Goal: Task Accomplishment & Management: Manage account settings

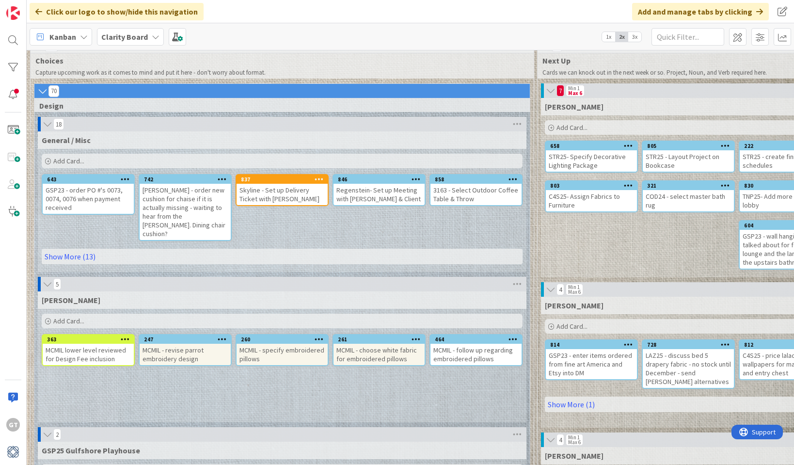
scroll to position [15, 0]
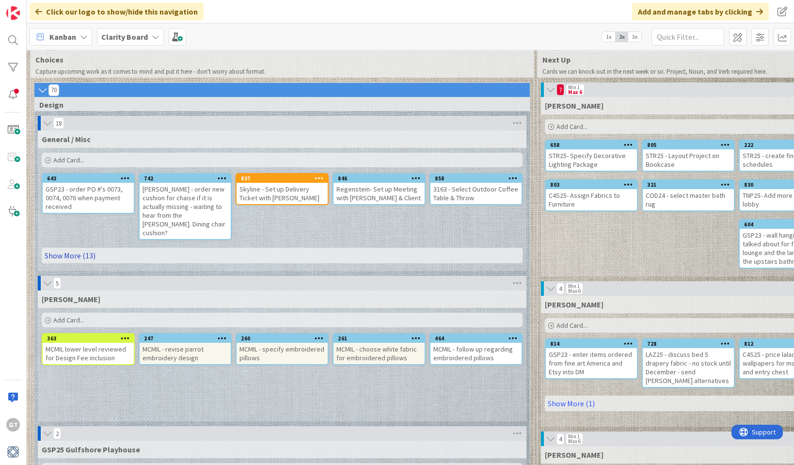
click at [68, 248] on link "Show More (13)" at bounding box center [282, 256] width 481 height 16
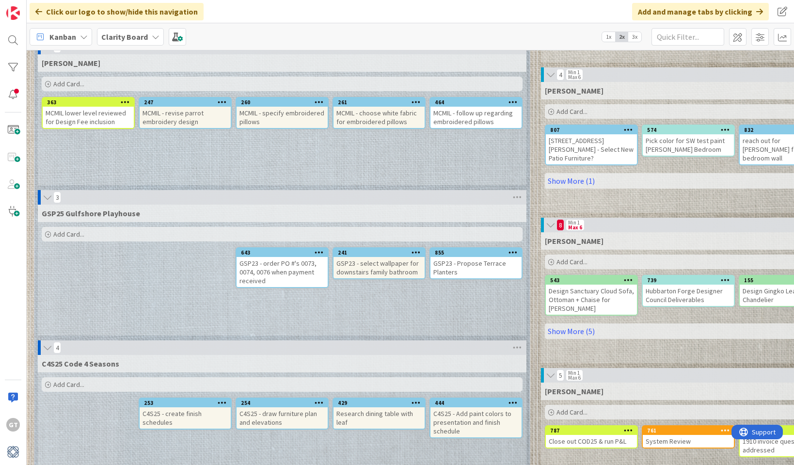
scroll to position [379, 1]
click at [484, 257] on div "GSP23 - Propose Terrace Planters" at bounding box center [475, 267] width 91 height 21
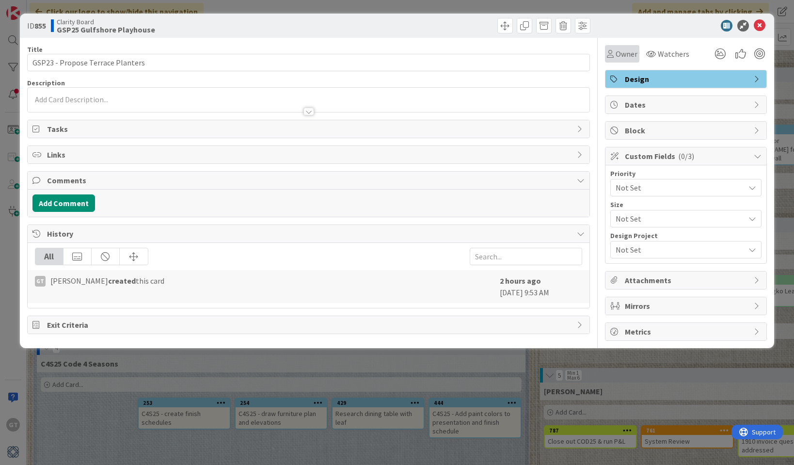
click at [626, 52] on span "Owner" at bounding box center [627, 54] width 22 height 12
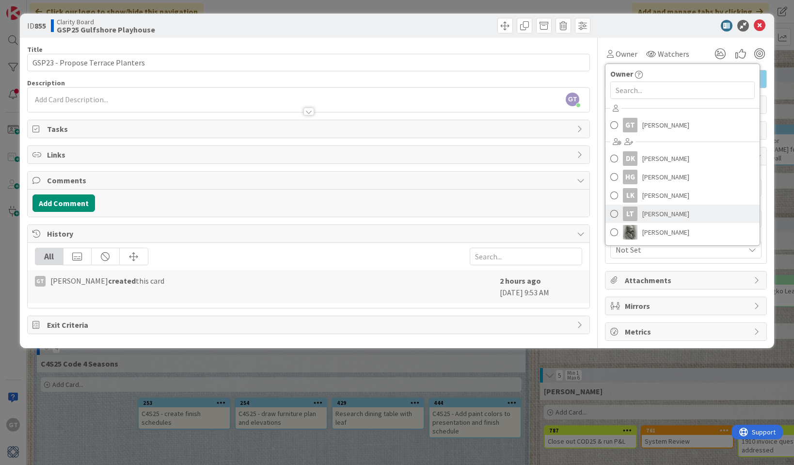
click at [682, 213] on link "LT [PERSON_NAME]" at bounding box center [683, 214] width 154 height 18
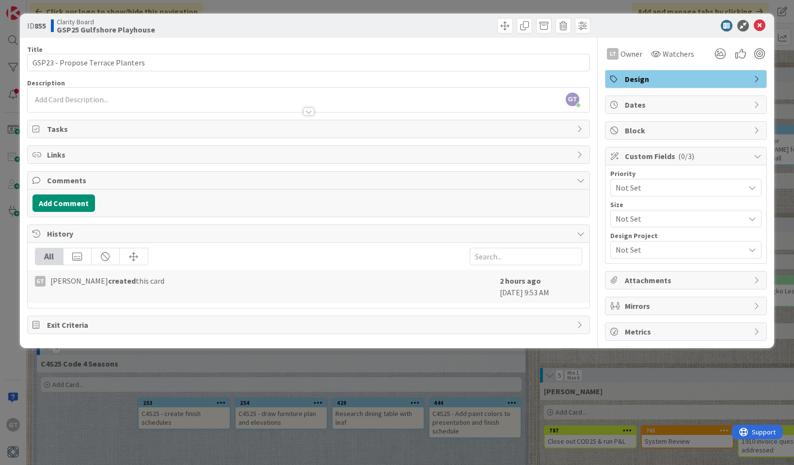
click at [730, 187] on span "Not Set" at bounding box center [678, 188] width 124 height 14
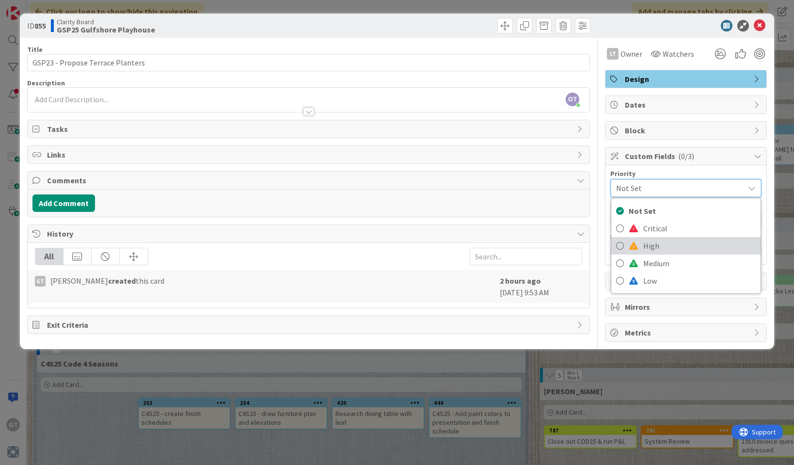
click at [698, 246] on span "High" at bounding box center [700, 246] width 113 height 15
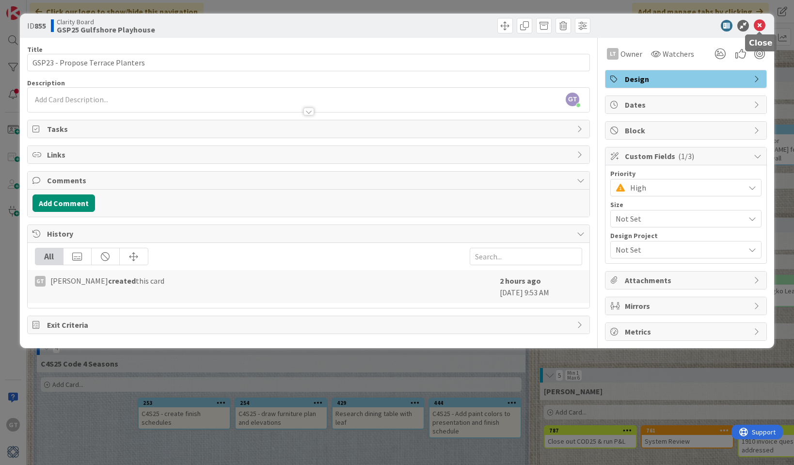
click at [762, 25] on icon at bounding box center [760, 26] width 12 height 12
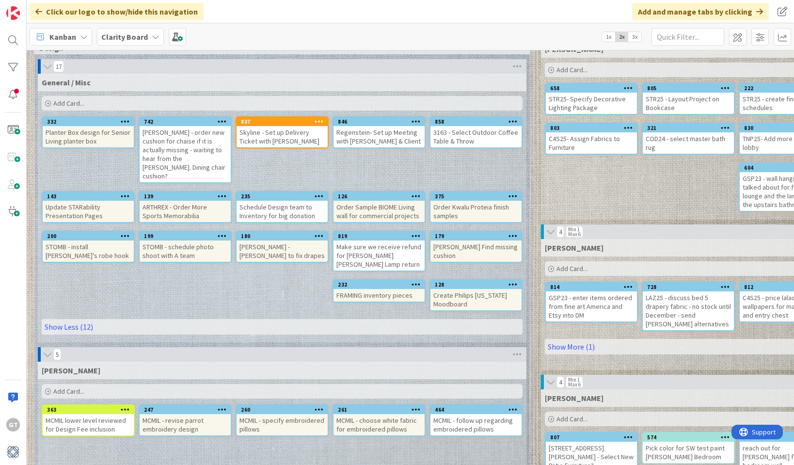
scroll to position [72, 0]
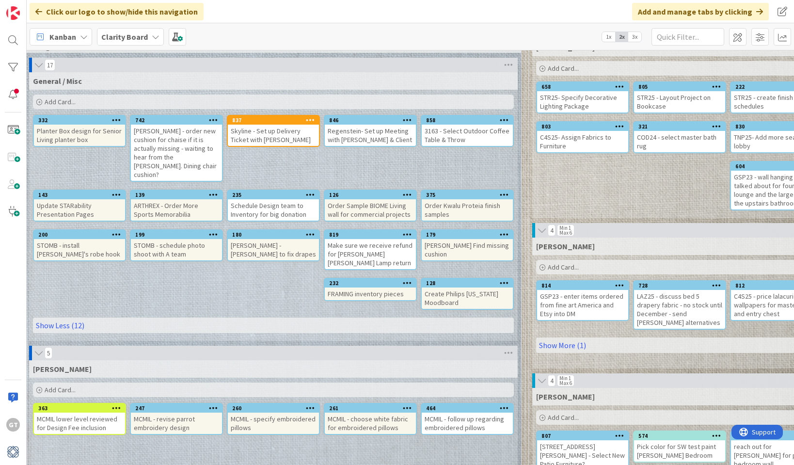
click at [269, 199] on div "Schedule Design team to Inventory for big donation" at bounding box center [273, 209] width 91 height 21
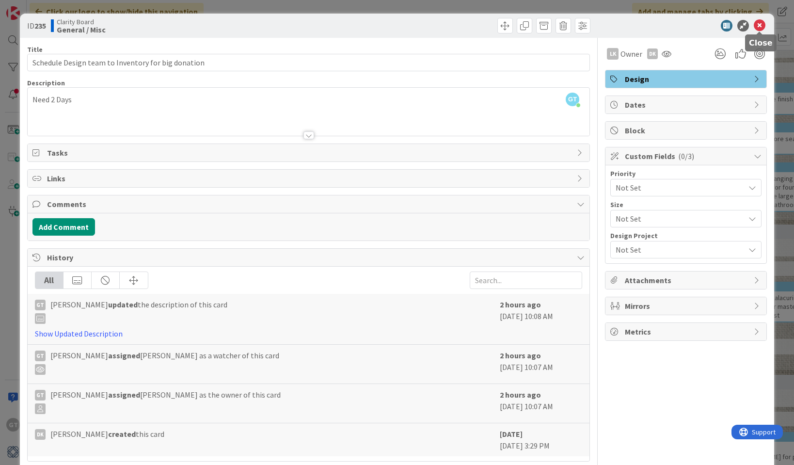
click at [762, 29] on icon at bounding box center [760, 26] width 12 height 12
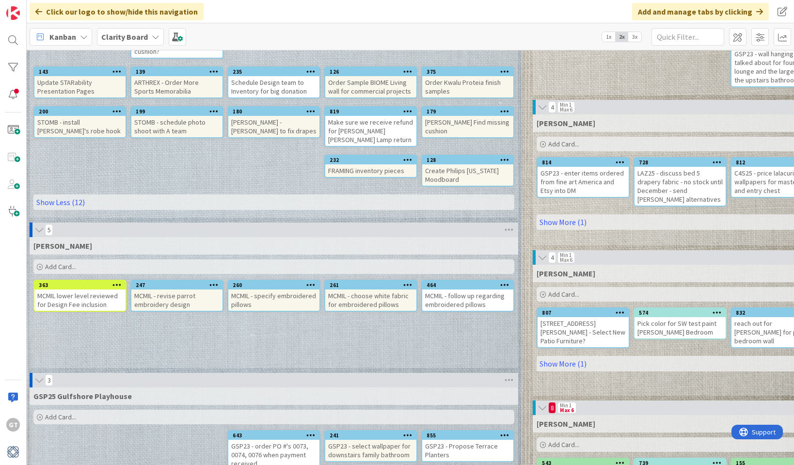
scroll to position [197, 8]
click at [59, 262] on span "Add Card..." at bounding box center [60, 266] width 31 height 9
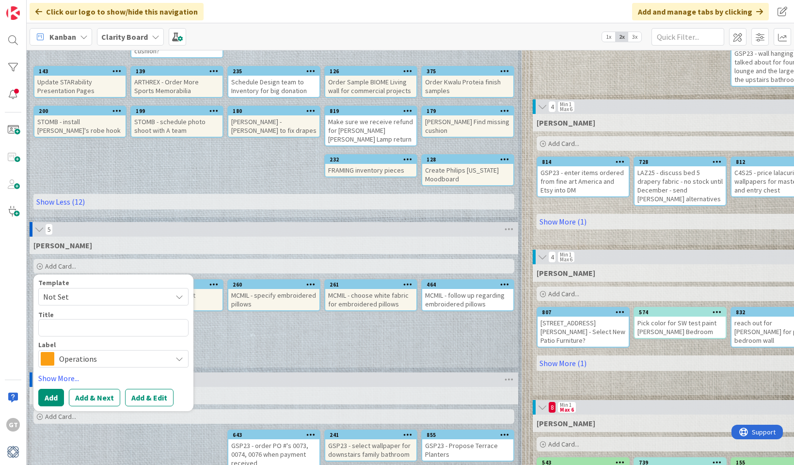
type textarea "x"
type textarea "M"
type textarea "x"
type textarea "MC"
type textarea "x"
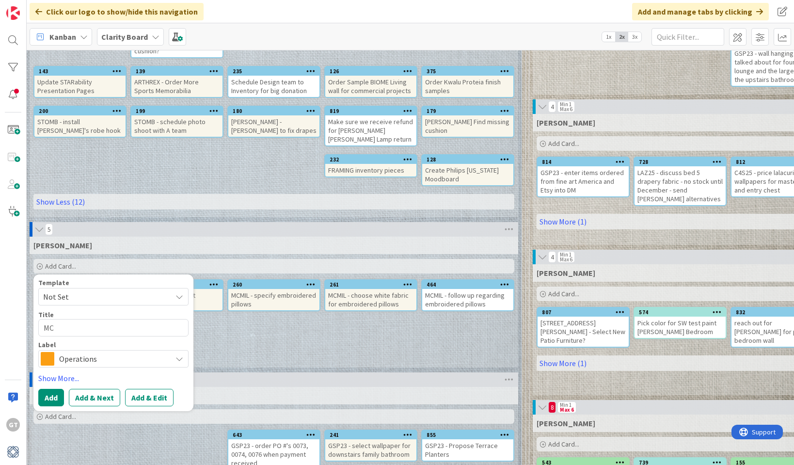
type textarea "MCM"
type textarea "x"
type textarea "MCMI"
type textarea "x"
type textarea "MCMIL"
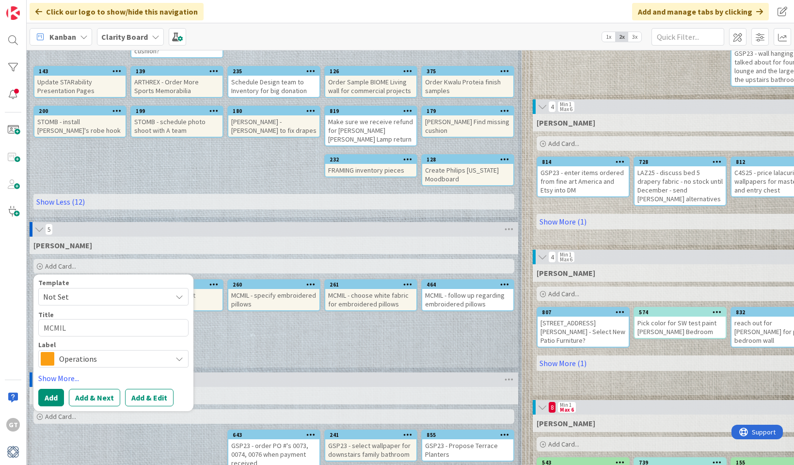
type textarea "x"
type textarea "MCMIL"
type textarea "x"
type textarea "MCMIL"
type textarea "x"
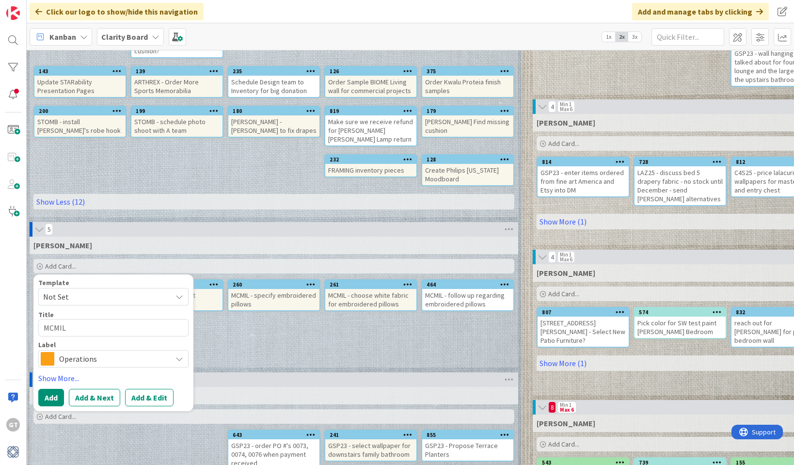
type textarea "MCMIL"
type textarea "x"
type textarea "MCMIL L"
type textarea "x"
type textarea "MCMIL LL"
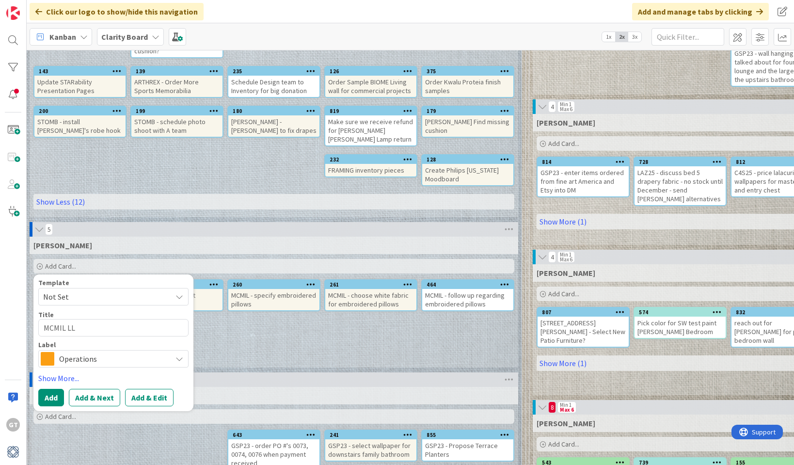
type textarea "x"
type textarea "MCMIL LL-"
type textarea "x"
type textarea "MCMIL LL-"
click at [136, 352] on span "Operations" at bounding box center [113, 359] width 108 height 14
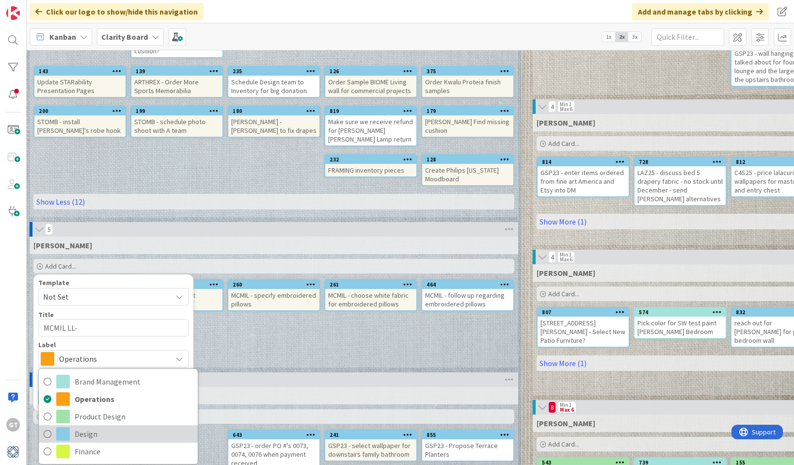
click at [123, 427] on span "Design" at bounding box center [134, 434] width 118 height 15
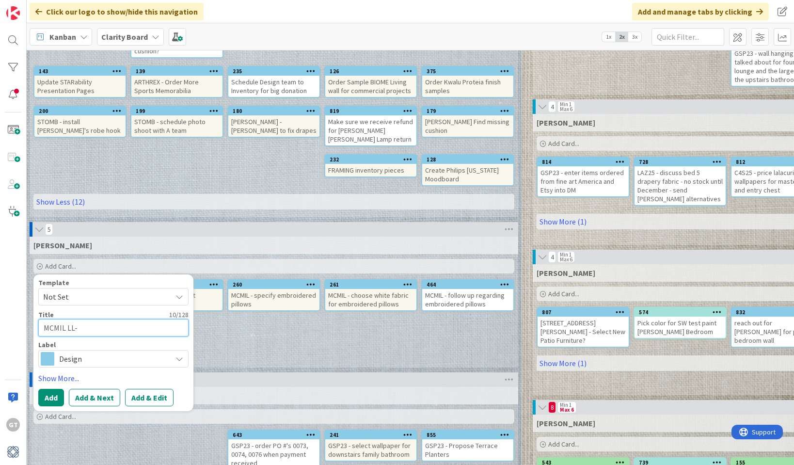
click at [113, 319] on textarea "MCMIL LL-" at bounding box center [113, 327] width 150 height 17
type textarea "x"
type textarea "MCMIL LL- S"
type textarea "x"
type textarea "MCMIL LL- Se"
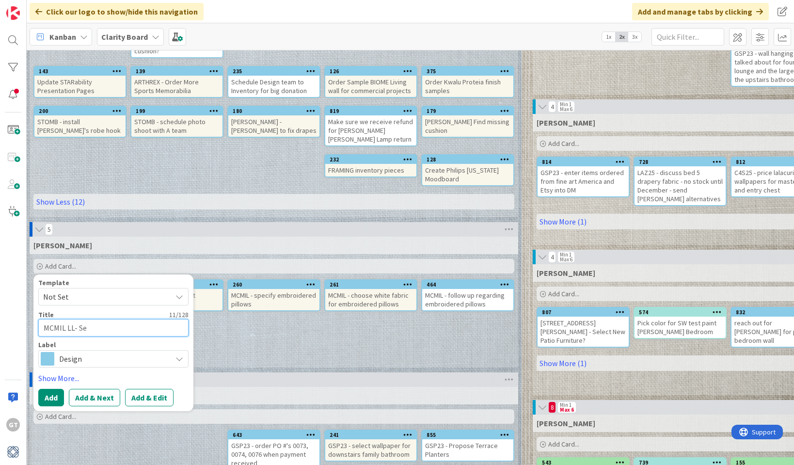
type textarea "x"
type textarea "MCMIL LL- Sen"
type textarea "x"
type textarea "MCMIL LL- Send"
type textarea "x"
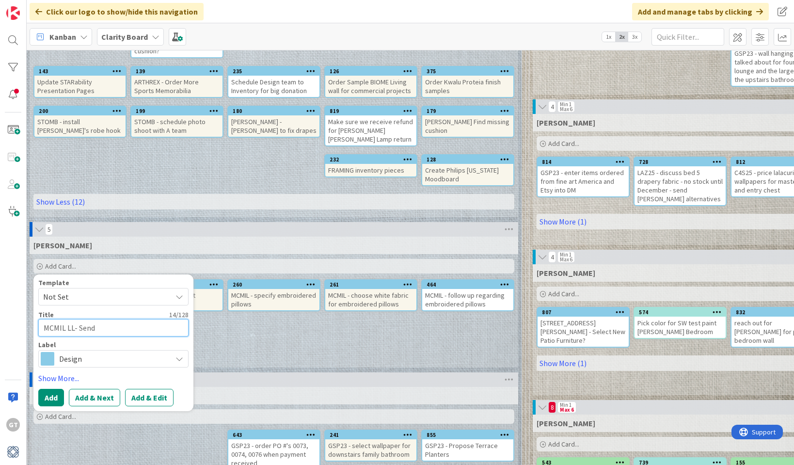
type textarea "MCMIL LL- Send"
type textarea "x"
type textarea "MCMIL LL- Send J"
type textarea "x"
type textarea "MCMIL LL- Send [PERSON_NAME]"
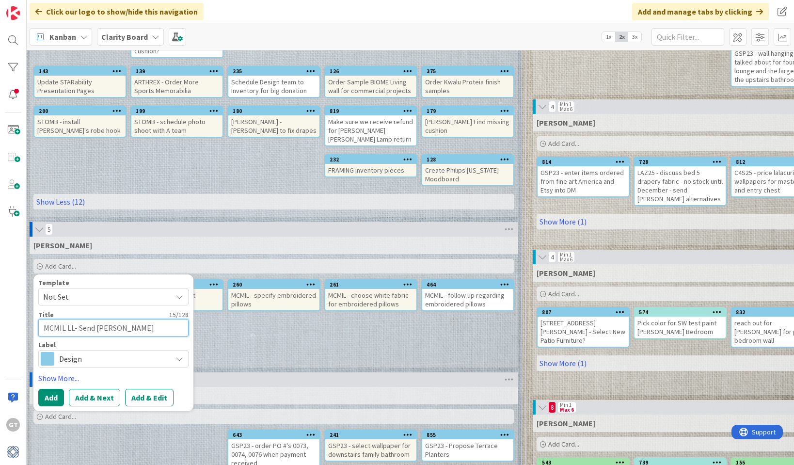
type textarea "x"
type textarea "MCMIL LL- Send Jar"
type textarea "x"
type textarea "MCMIL LL- Send Jare"
type textarea "x"
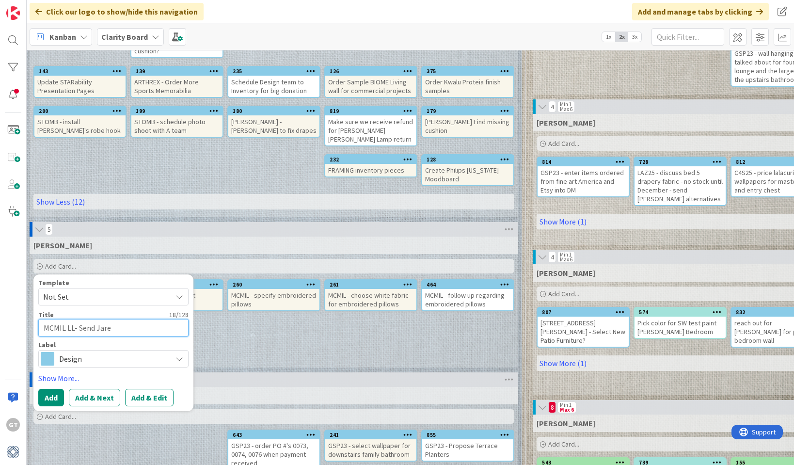
type textarea "MCMIL LL- Send Jarek"
type textarea "x"
type textarea "MCMIL LL- Send Jarek"
type textarea "x"
type textarea "MCMIL LL- Send Jarek W"
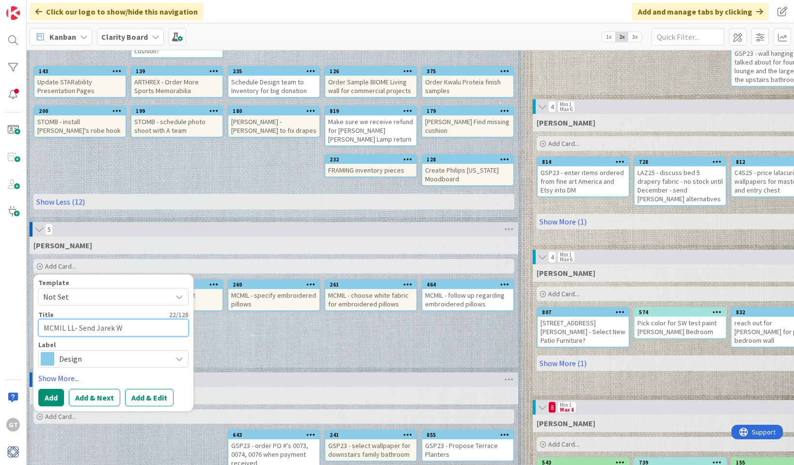
type textarea "x"
type textarea "MCMIL LL- Send [PERSON_NAME]"
type textarea "x"
type textarea "MCMIL LL- Send Jarek Win"
type textarea "x"
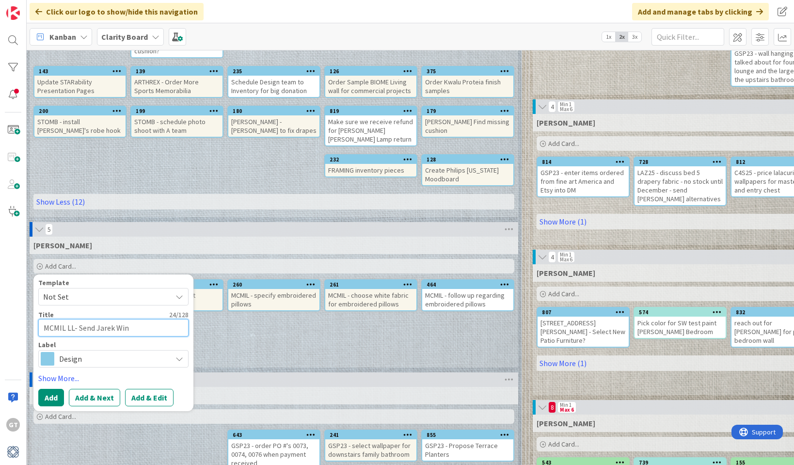
type textarea "MCMIL LL- Send Jarek Wind"
type textarea "x"
type textarea "MCMIL LL- Send [PERSON_NAME]"
type textarea "x"
type textarea "MCMIL LL- Send Jarek Window"
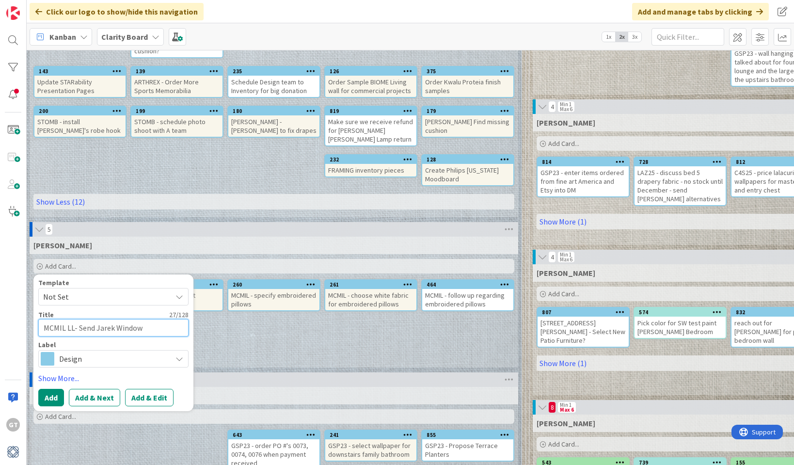
type textarea "x"
type textarea "MCMIL LL- Send Jarek Window"
type textarea "x"
type textarea "MCMIL LL- Send Jarek Window S"
type textarea "x"
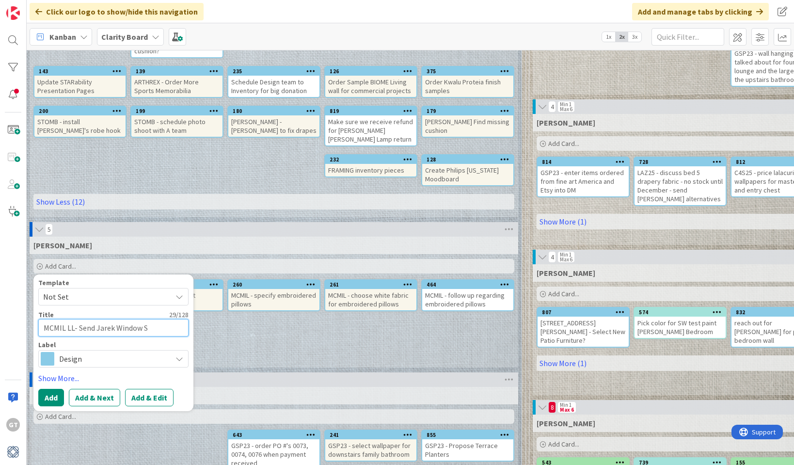
type textarea "MCMIL LL- Send Jarek Window Sc"
type textarea "x"
type textarea "MCMIL LL- Send Jarek Window Sch"
type textarea "x"
type textarea "MCMIL LL- Send Jarek Window Sche"
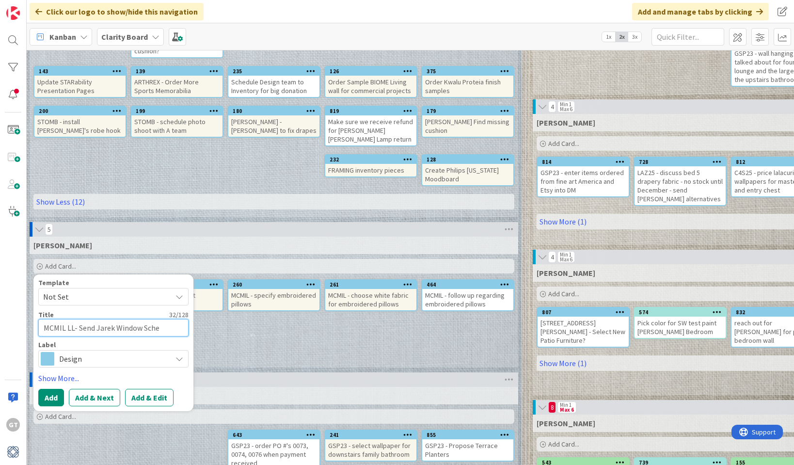
type textarea "x"
type textarea "MCMIL LL- Send Jarek Window Sched"
type textarea "x"
type textarea "MCMIL LL- Send Jarek Window Schedu"
type textarea "x"
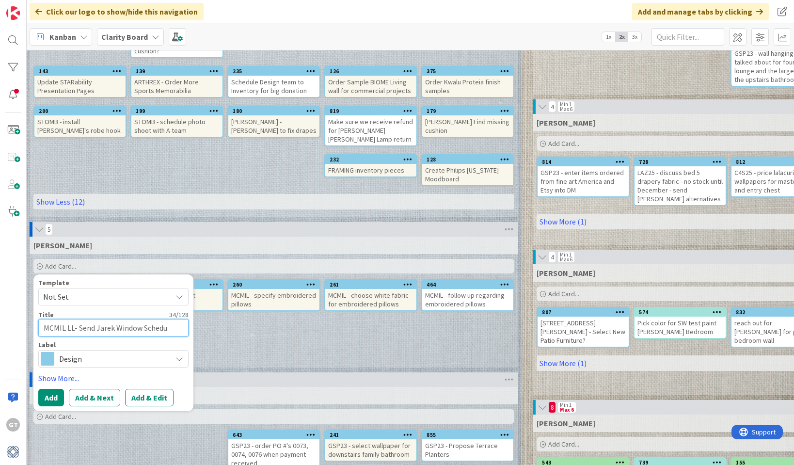
type textarea "MCMIL LL- Send Jarek Window Schedul"
type textarea "x"
type textarea "MCMIL LL- Send Jarek Window Schedule"
type textarea "x"
type textarea "MCMIL LL- Send Jarek Window Schedule"
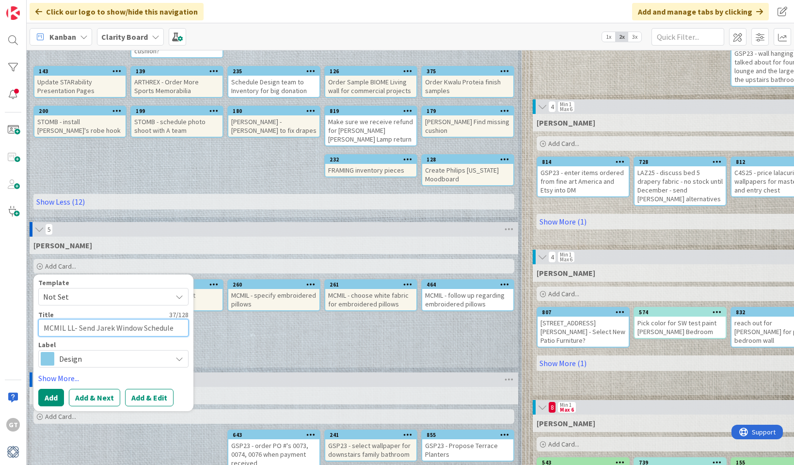
type textarea "x"
type textarea "MCMIL LL- Send Jarek Window Schedule f"
type textarea "x"
type textarea "MCMIL LL- Send Jarek Window Schedule fo"
type textarea "x"
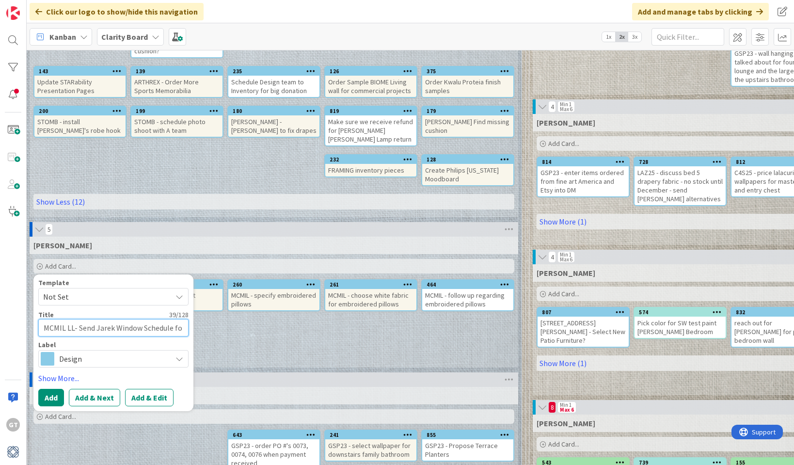
type textarea "MCMIL LL- Send Jarek Window Schedule for"
type textarea "x"
type textarea "MCMIL LL- Send Jarek Window Schedule for"
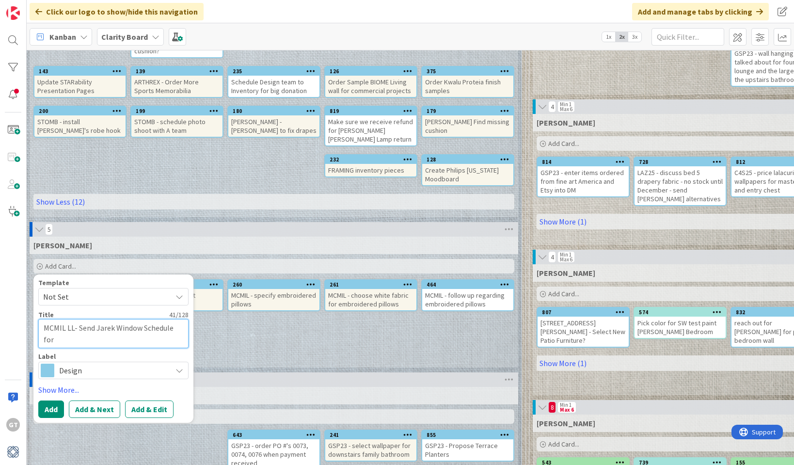
type textarea "x"
type textarea "MCMIL LL- Send Jarek Window Schedule for P"
type textarea "x"
type textarea "MCMIL LL- Send Jarek Window Schedule for Pr"
type textarea "x"
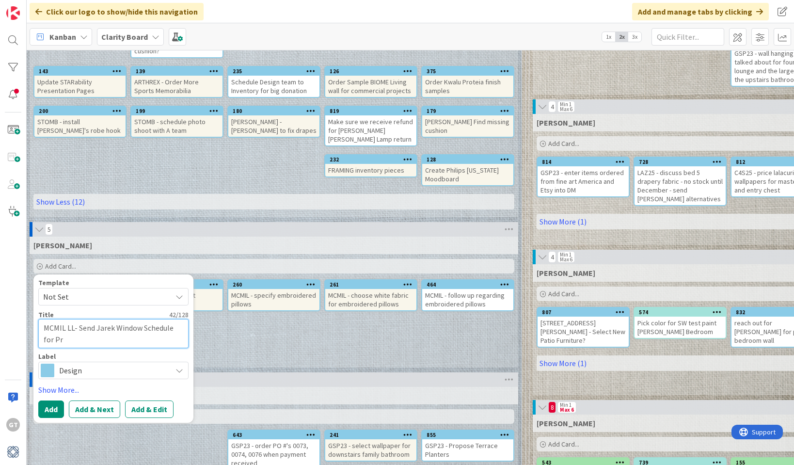
type textarea "MCMIL LL- Send Jarek Window Schedule for Pri"
type textarea "x"
type textarea "MCMIL LL- Send Jarek Window Schedule for Pric"
type textarea "x"
type textarea "MCMIL LL- Send Jarek Window Schedule for Prici"
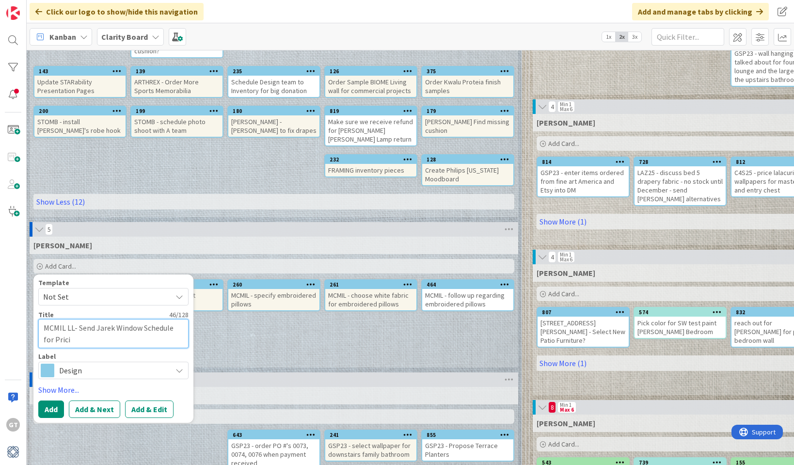
type textarea "x"
type textarea "MCMIL LL- Send Jarek Window Schedule for Pricin"
type textarea "x"
type textarea "MCMIL LL- Send Jarek Window Schedule for Pricing"
type textarea "x"
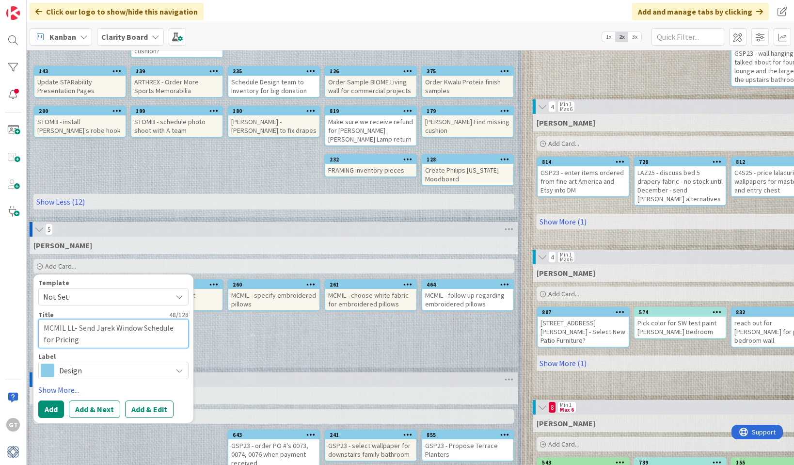
type textarea "MCMIL LL- Send Jarek Window Schedule for Pricing"
type textarea "x"
type textarea "MCMIL LL- Send Jarek Window Schedule for Pricing E"
type textarea "x"
type textarea "MCMIL LL- Send Jarek Window Schedule for Pricing Es"
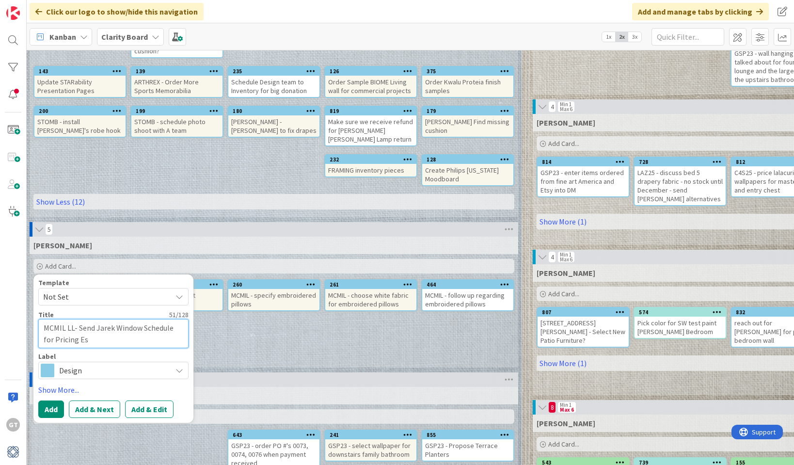
type textarea "x"
type textarea "MCMIL LL- Send Jarek Window Schedule for Pricing Est"
type textarea "x"
type textarea "MCMIL LL- Send Jarek Window Schedule for Pricing Esti"
type textarea "x"
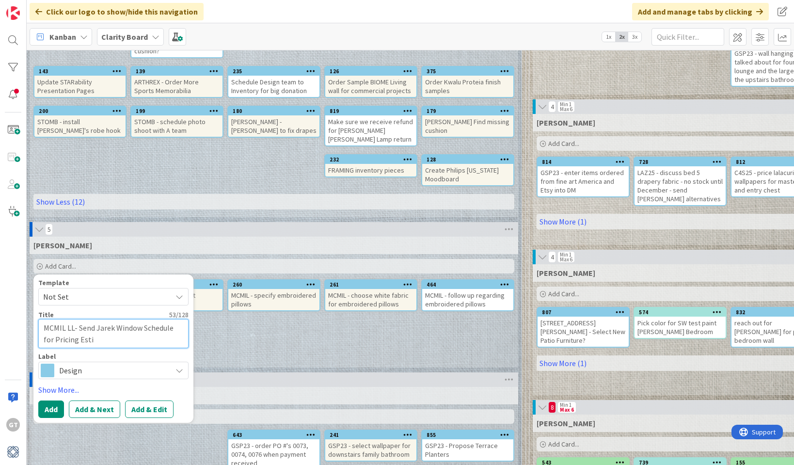
type textarea "MCMIL LL- Send Jarek Window Schedule for Pricing Estim"
type textarea "x"
type textarea "MCMIL LL- Send Jarek Window Schedule for Pricing Estima"
type textarea "x"
type textarea "MCMIL LL- Send Jarek Window Schedule for Pricing Estimat"
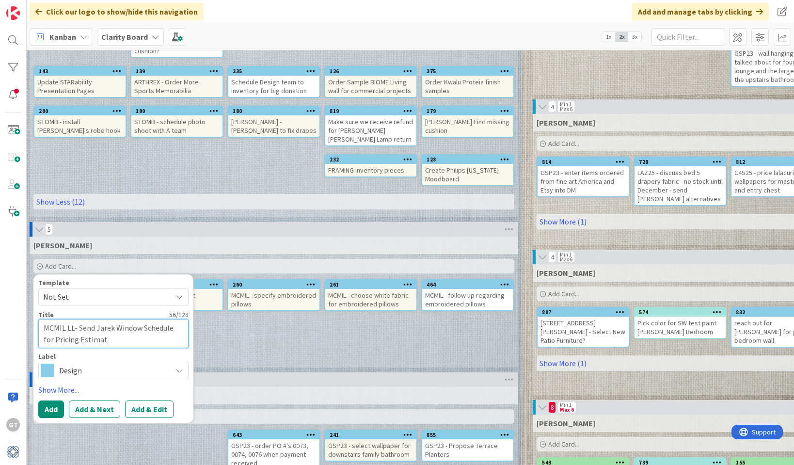
type textarea "x"
type textarea "MCMIL LL- Send Jarek Window Schedule for Pricing Estimate"
type textarea "x"
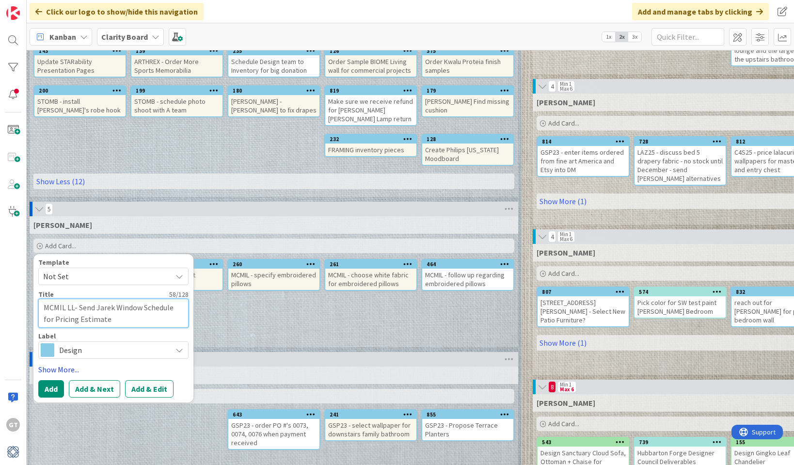
type textarea "MCMIL LL- Send Jarek Window Schedule for Pricing Estimate"
click at [62, 364] on link "Show More..." at bounding box center [113, 370] width 150 height 12
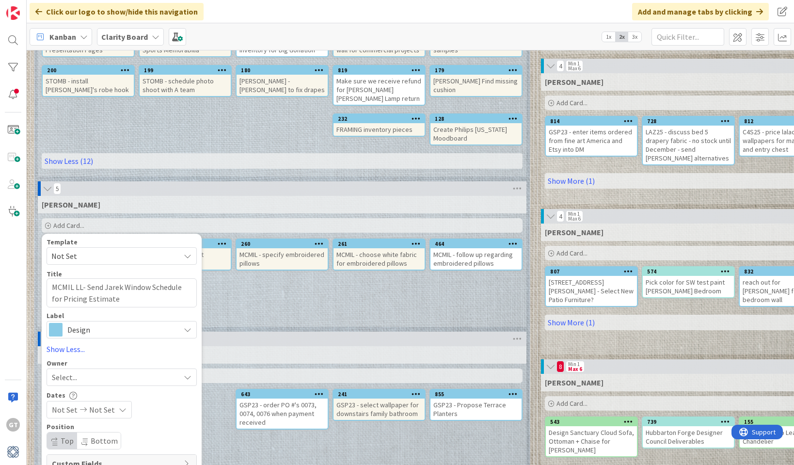
scroll to position [238, 0]
click at [93, 372] on div "Select..." at bounding box center [116, 378] width 128 height 12
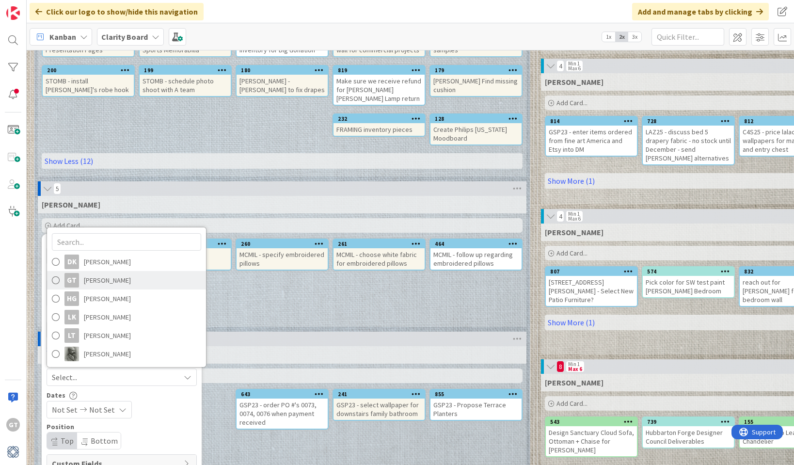
click at [104, 273] on span "[PERSON_NAME]" at bounding box center [107, 280] width 47 height 15
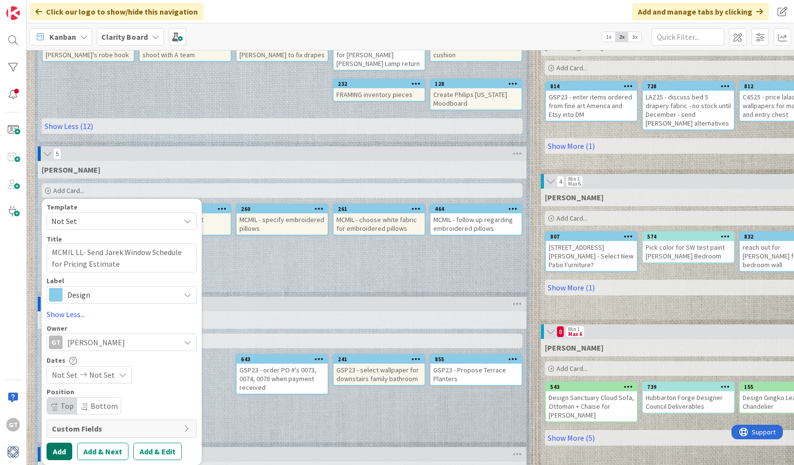
scroll to position [273, 0]
click at [63, 443] on button "Add" at bounding box center [60, 451] width 26 height 17
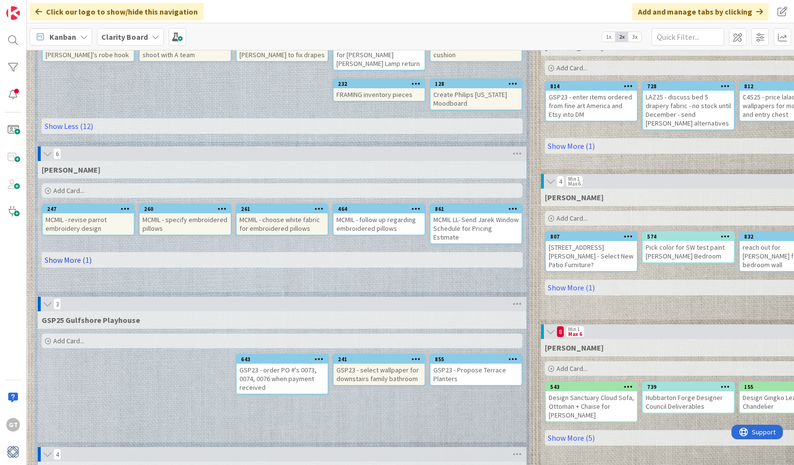
click at [59, 252] on link "Show More (1)" at bounding box center [282, 260] width 481 height 16
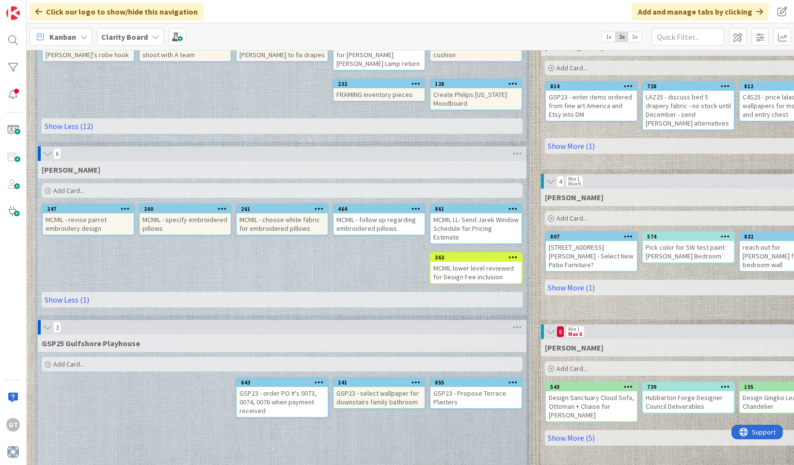
click at [54, 186] on span "Add Card..." at bounding box center [68, 190] width 31 height 9
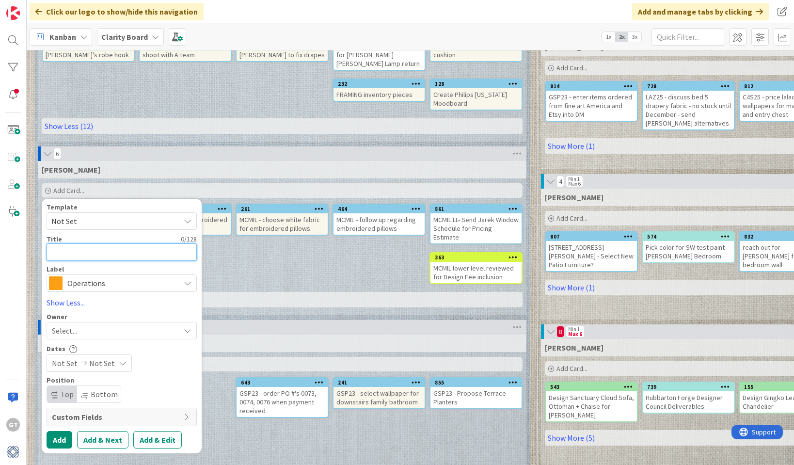
type textarea "x"
type textarea "M"
type textarea "x"
type textarea "Mc"
type textarea "x"
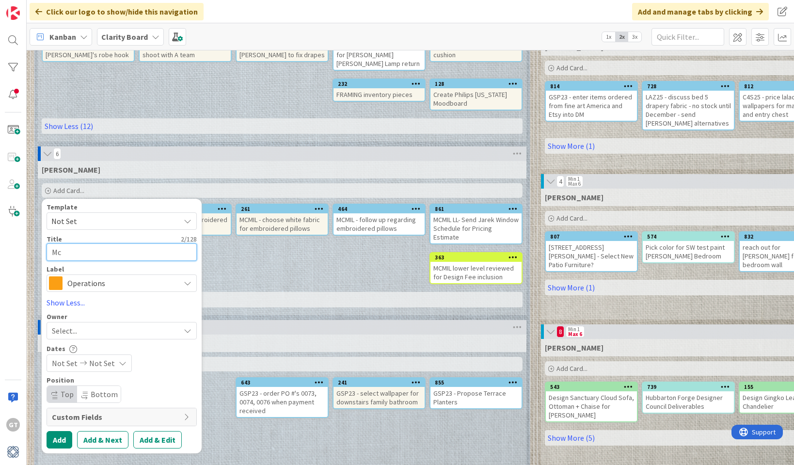
type textarea "M"
type textarea "x"
type textarea "MC"
type textarea "x"
type textarea "MCM"
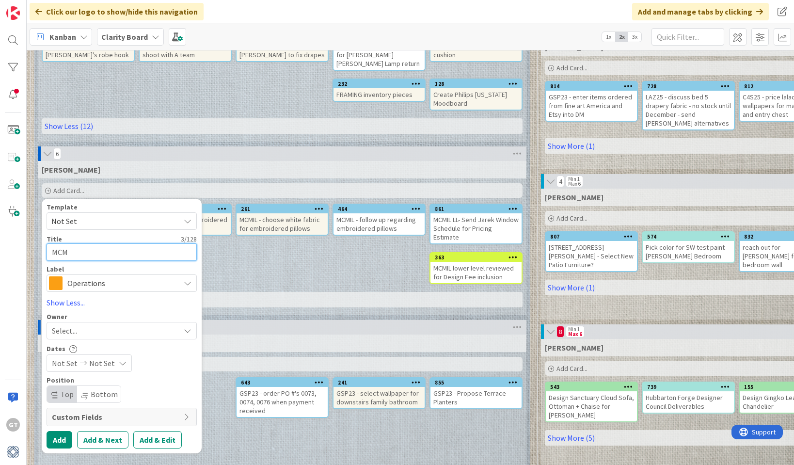
type textarea "x"
type textarea "MCMI"
type textarea "x"
type textarea "MCMIL"
type textarea "x"
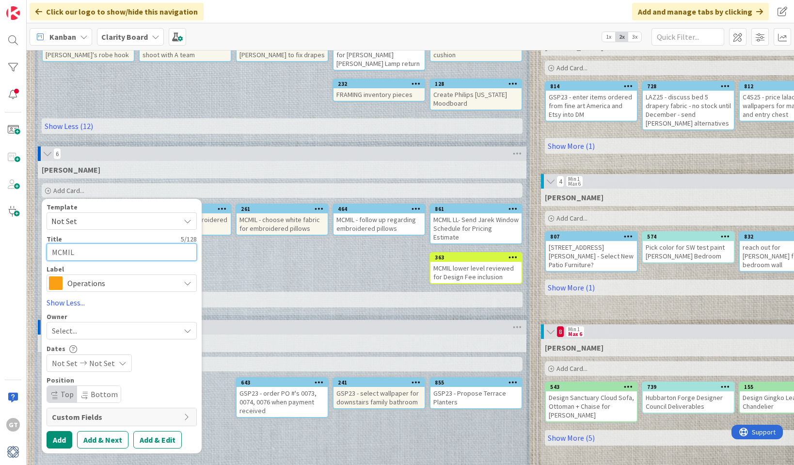
type textarea "MCMIL-"
type textarea "x"
type textarea "MCMIL-"
type textarea "x"
type textarea "MCMIL- L"
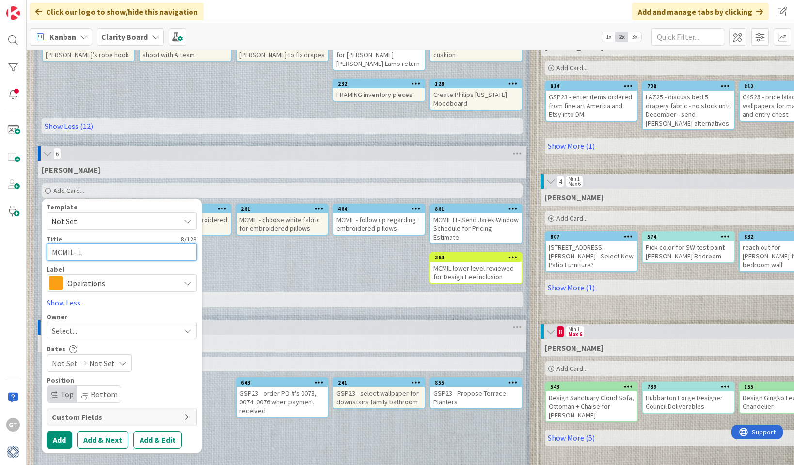
type textarea "x"
type textarea "MCMIL- LL"
type textarea "x"
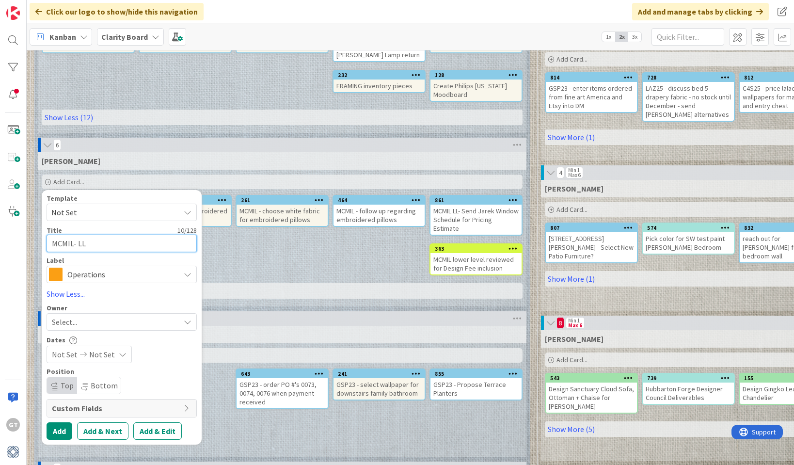
scroll to position [281, 0]
type textarea "MCMIL- LL"
click at [136, 268] on span "Operations" at bounding box center [121, 275] width 108 height 14
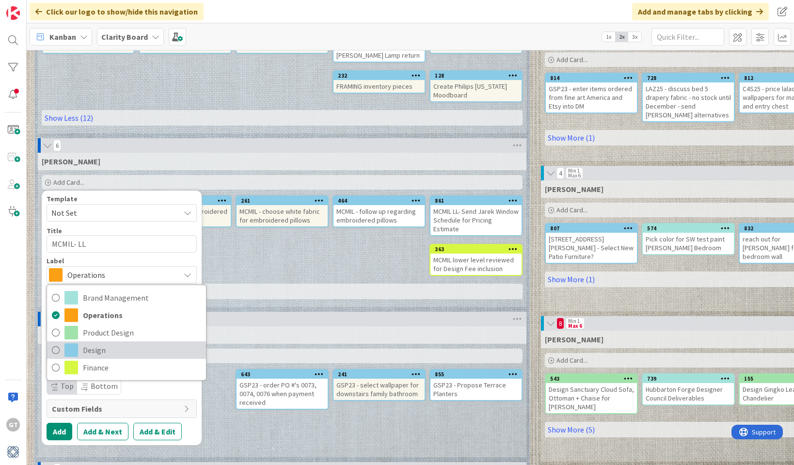
click at [58, 343] on icon at bounding box center [56, 350] width 8 height 15
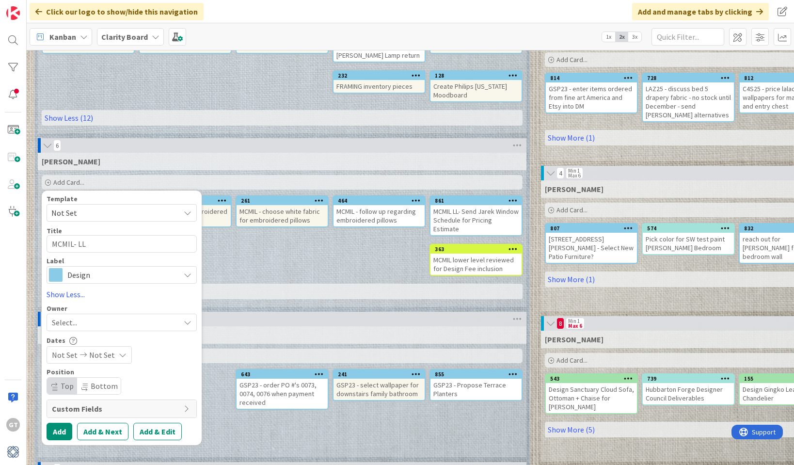
click at [96, 317] on div "Select..." at bounding box center [116, 323] width 128 height 12
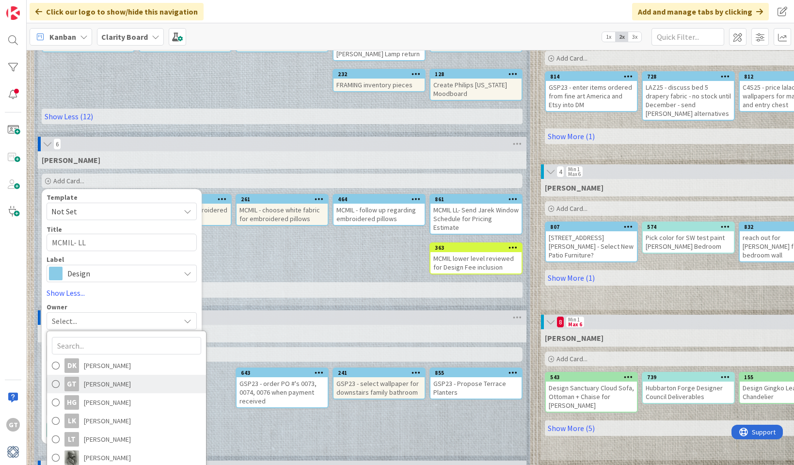
click at [108, 377] on span "[PERSON_NAME]" at bounding box center [107, 384] width 47 height 15
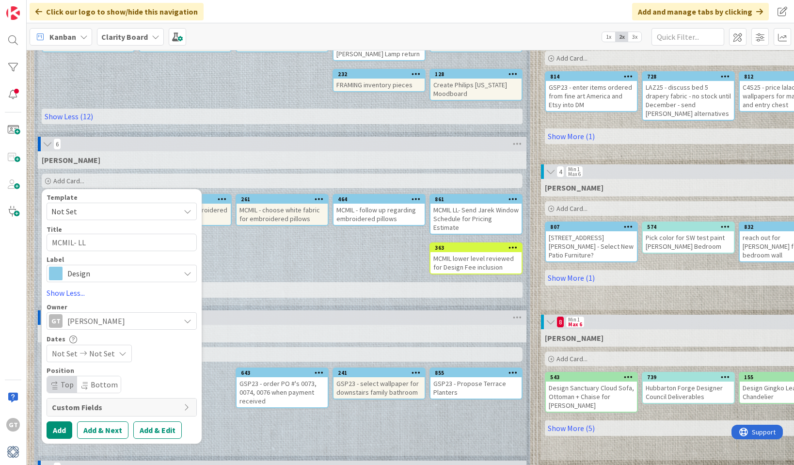
scroll to position [280, 0]
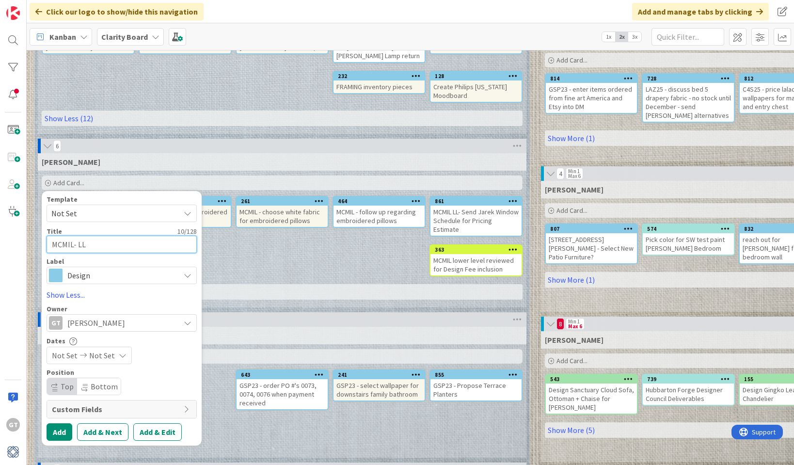
click at [103, 236] on textarea "MCMIL- LL" at bounding box center [122, 244] width 150 height 17
type textarea "x"
type textarea "MCMIL- LL"
type textarea "x"
type textarea "MCMIL- L"
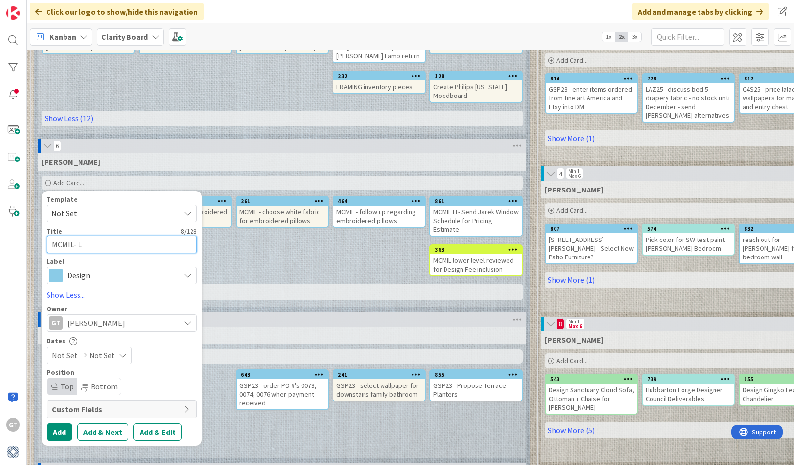
type textarea "x"
type textarea "MCMIL-"
type textarea "x"
type textarea "MCMIL-"
type textarea "x"
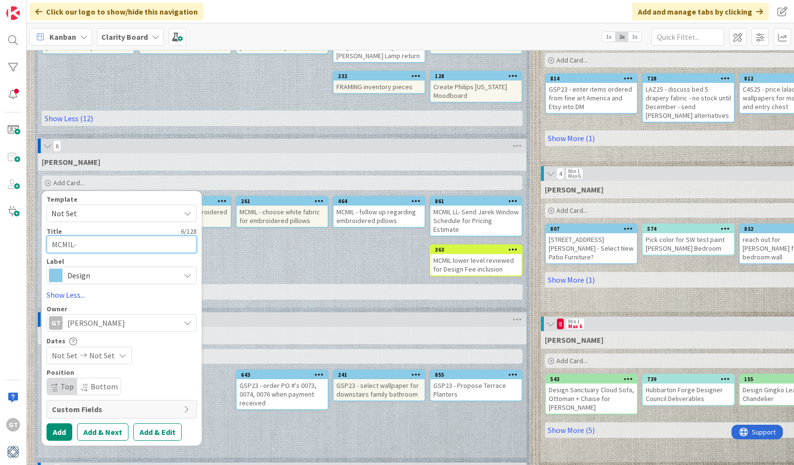
type textarea "MCMIL"
type textarea "x"
type textarea "MCMIL"
type textarea "x"
type textarea "MCMIL L"
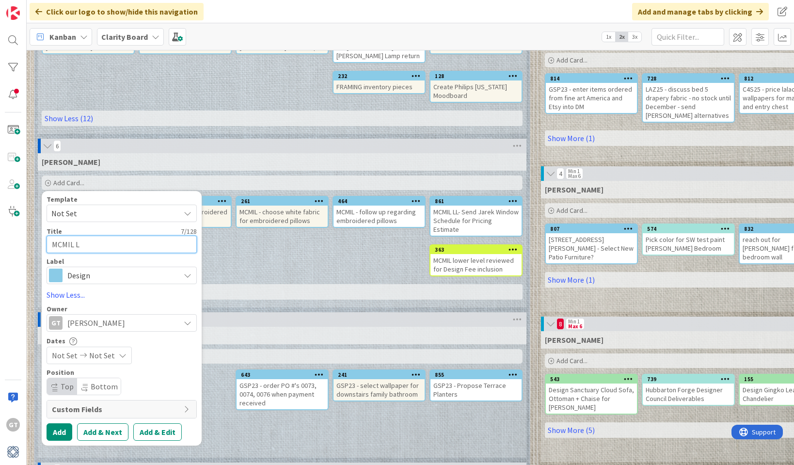
type textarea "x"
type textarea "MCMIL LL"
type textarea "x"
type textarea "MCMIL LL-"
type textarea "x"
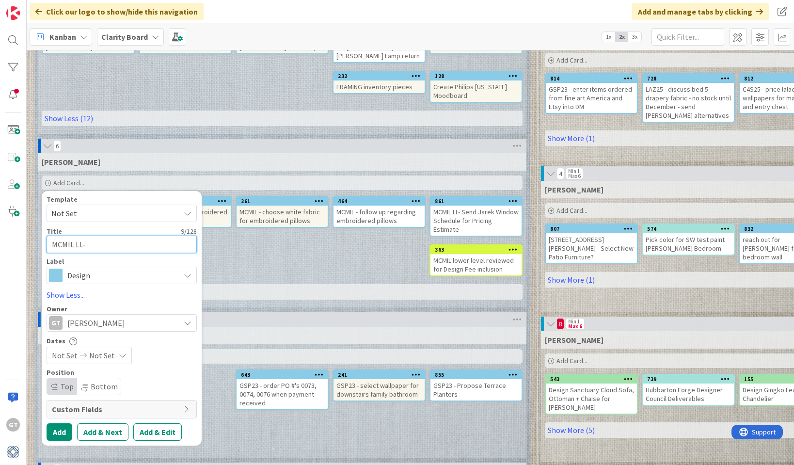
type textarea "MCMIL LL-"
type textarea "x"
type textarea "MCMIL LL- S"
type textarea "x"
type textarea "MCMIL LL- Sp"
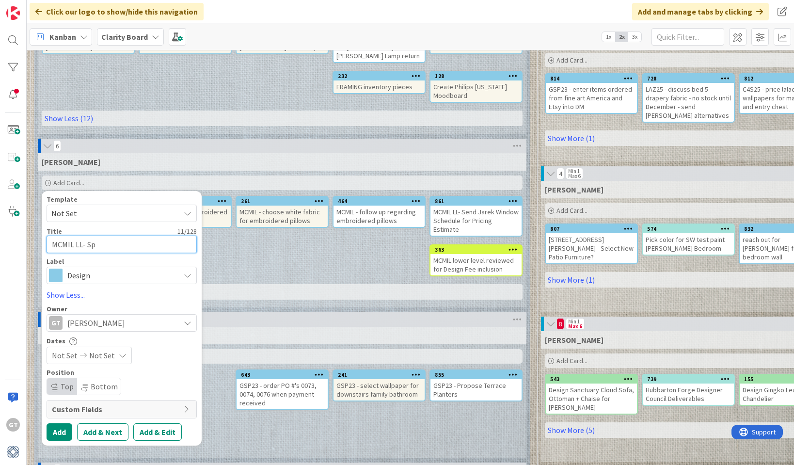
type textarea "x"
type textarea "MCMIL LL- Spe"
type textarea "x"
type textarea "MCMIL LL- Spec"
type textarea "x"
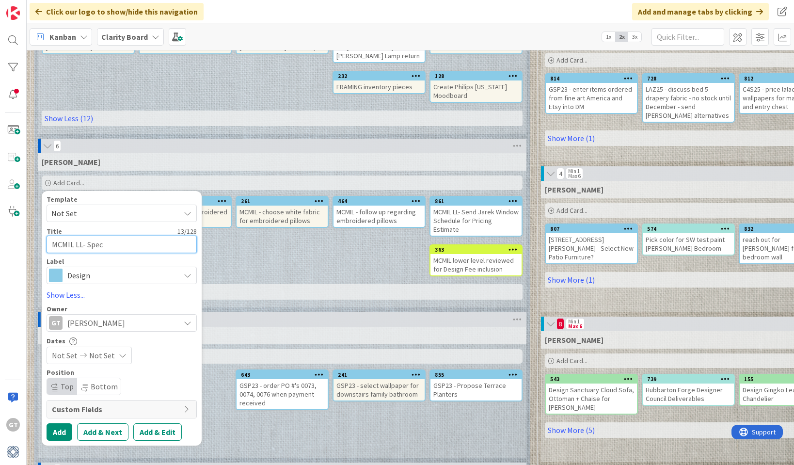
type textarea "MCMIL LL- Spec"
type textarea "x"
type textarea "MCMIL LL- Spec S"
type textarea "x"
type textarea "MCMIL LL- Spec"
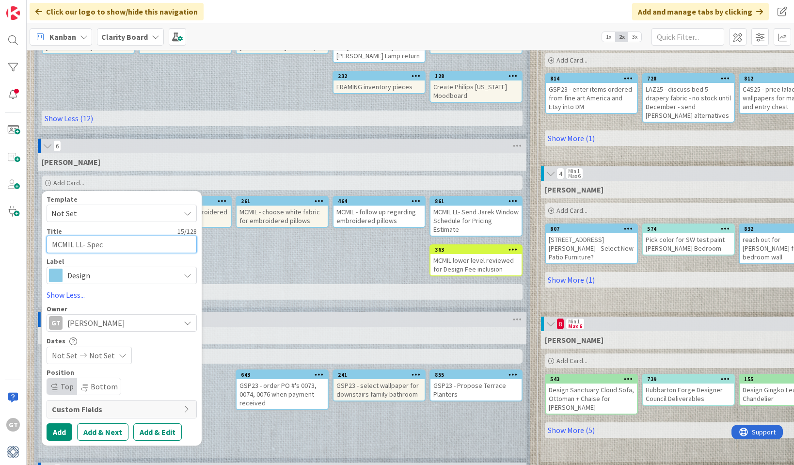
type textarea "x"
type textarea "MCMIL LL- Spec B"
type textarea "x"
type textarea "MCMIL LL- Spec Be"
type textarea "x"
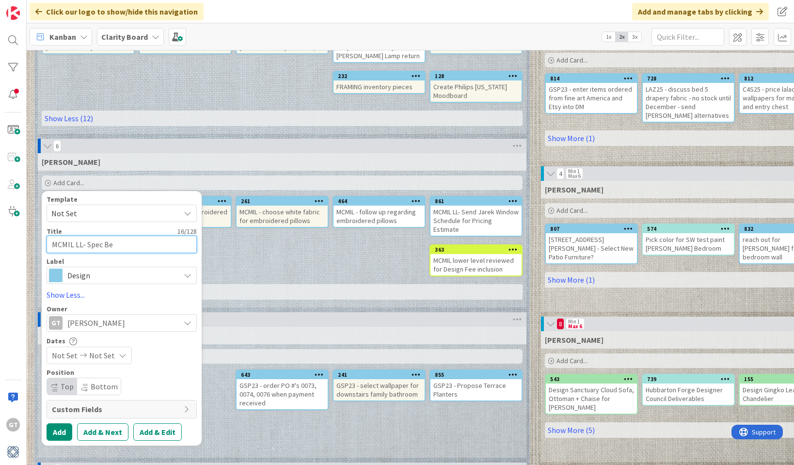
type textarea "MCMIL LL- Spec Bed"
type textarea "x"
type textarea "MCMIL LL- Spec Bedr"
type textarea "x"
type textarea "MCMIL LL- Spec Bedro"
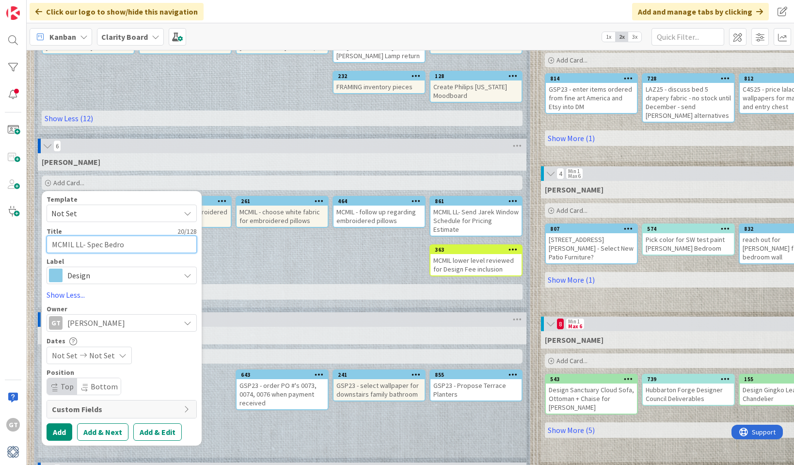
type textarea "x"
type textarea "MCMIL LL- Spec Bedroo"
type textarea "x"
type textarea "MCMIL LL- Spec Bedroom"
type textarea "x"
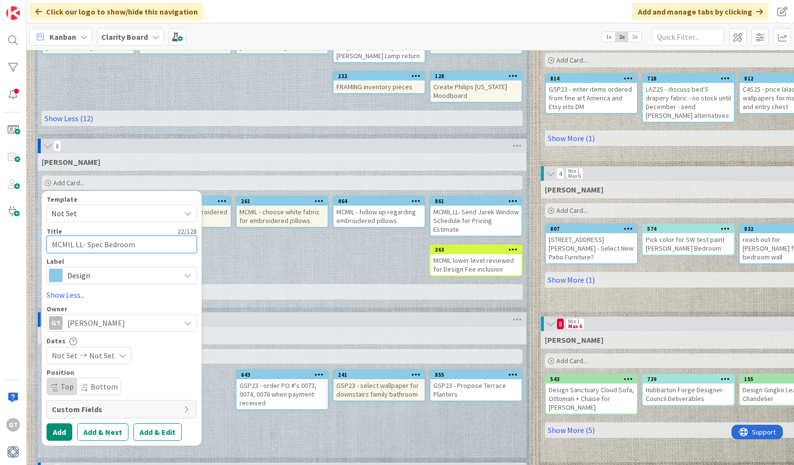
type textarea "MCMIL LL- Spec Bedroom"
type textarea "x"
type textarea "MCMIL LL- Spec Bedroom F"
type textarea "x"
type textarea "MCMIL LL- Spec Bedroom Fa"
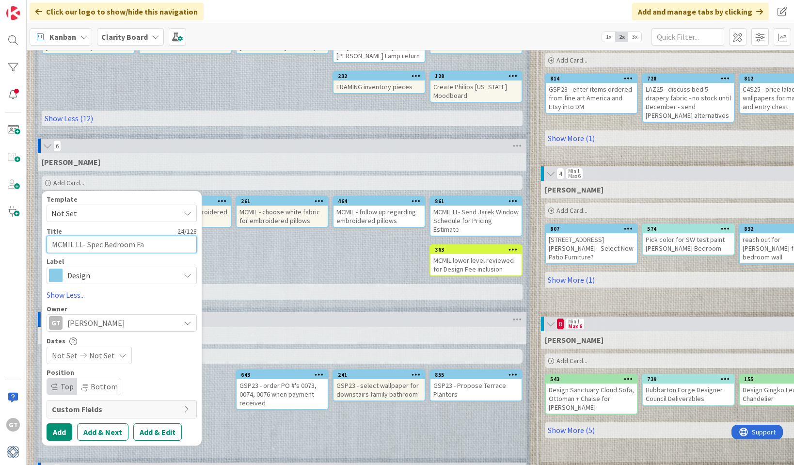
type textarea "x"
type textarea "MCMIL LL- Spec Bedroom Fan"
click at [63, 423] on button "Add" at bounding box center [60, 431] width 26 height 17
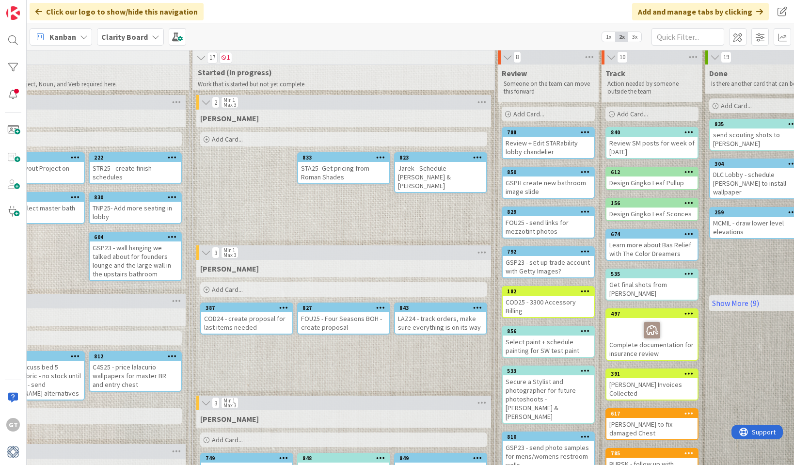
scroll to position [2, 643]
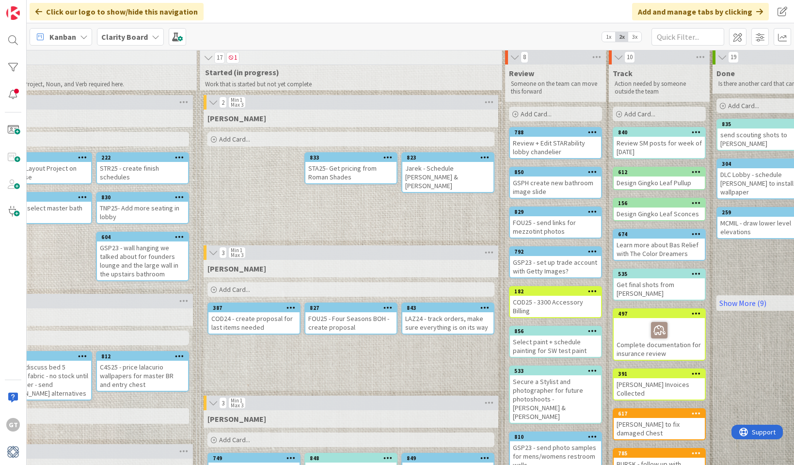
click at [230, 139] on span "Add Card..." at bounding box center [234, 139] width 31 height 9
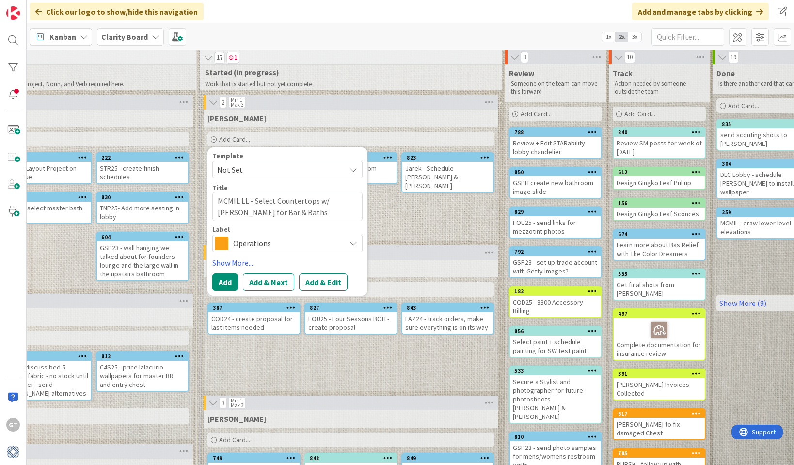
click at [281, 245] on span "Operations" at bounding box center [287, 244] width 108 height 14
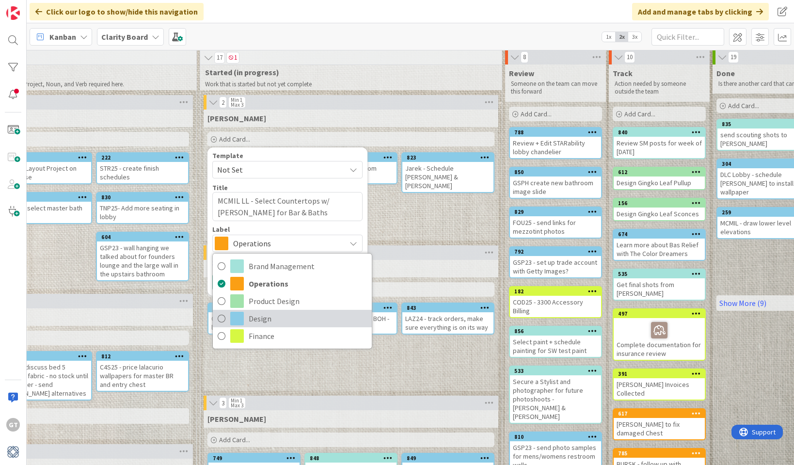
click at [224, 315] on icon at bounding box center [222, 318] width 8 height 15
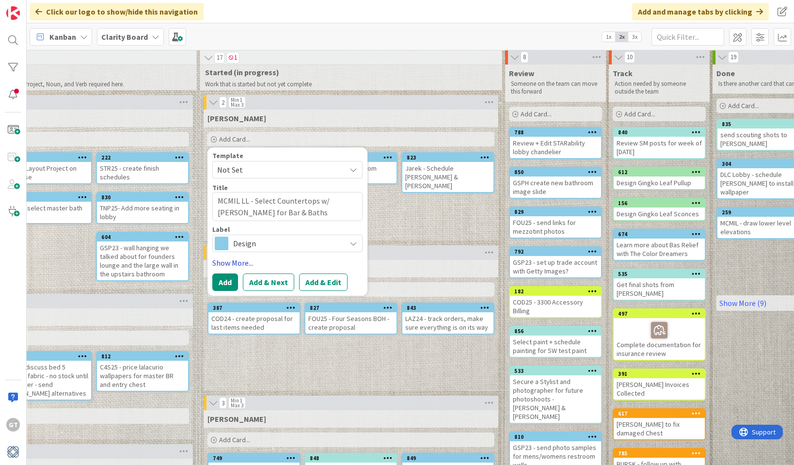
click at [231, 262] on link "Show More..." at bounding box center [287, 263] width 150 height 12
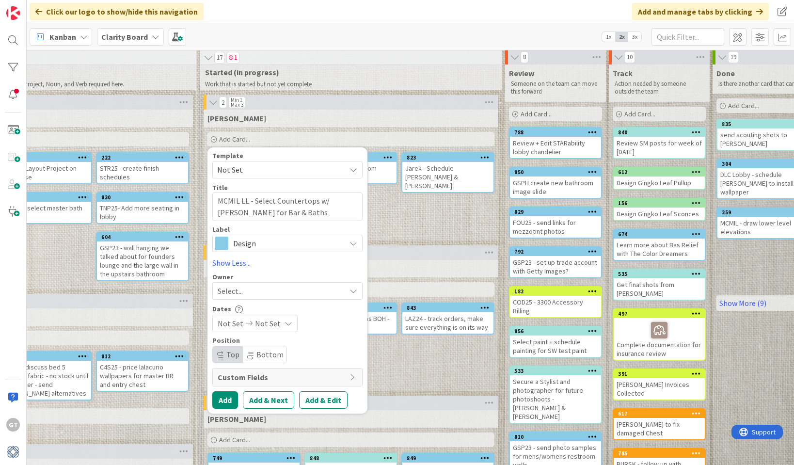
click at [245, 291] on div "Select..." at bounding box center [282, 291] width 128 height 12
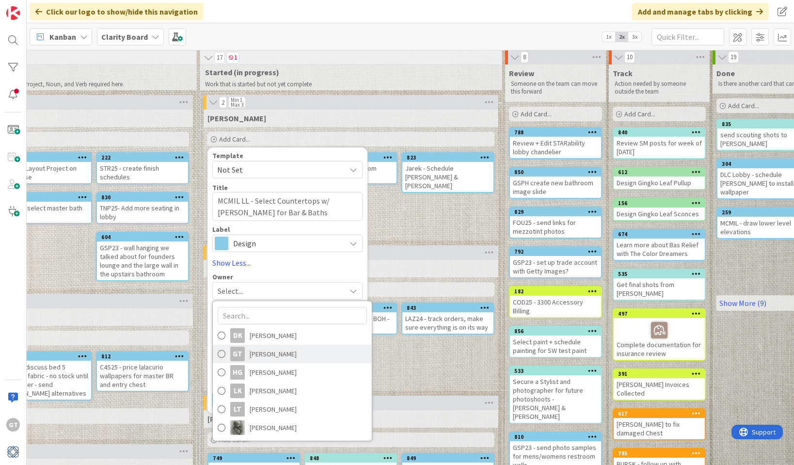
click at [254, 355] on span "[PERSON_NAME]" at bounding box center [273, 354] width 47 height 15
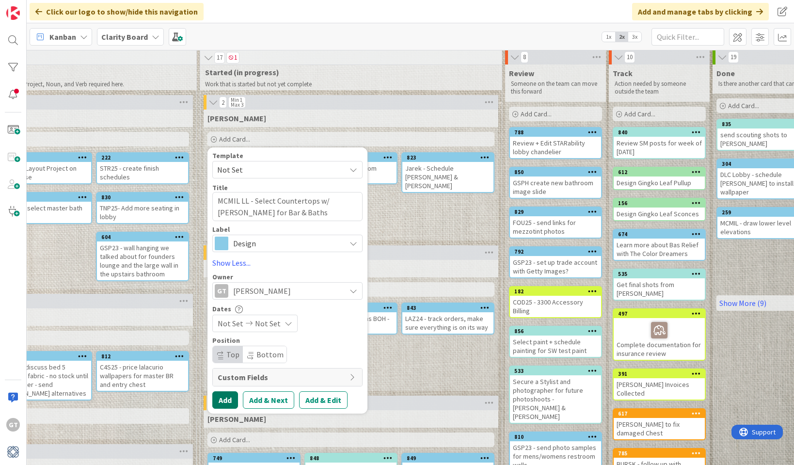
click at [227, 399] on button "Add" at bounding box center [225, 399] width 26 height 17
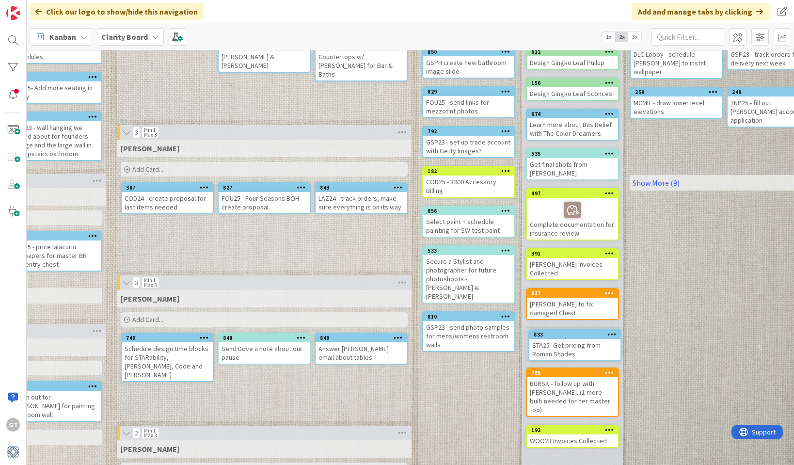
scroll to position [124, 730]
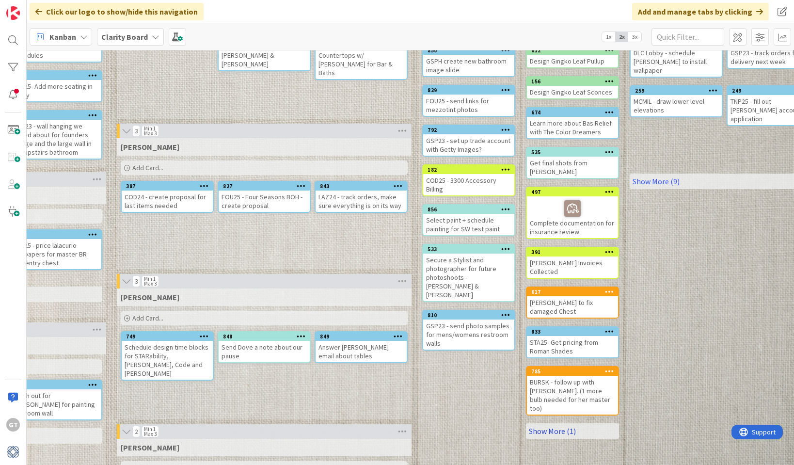
click at [564, 423] on link "Show More (1)" at bounding box center [572, 431] width 93 height 16
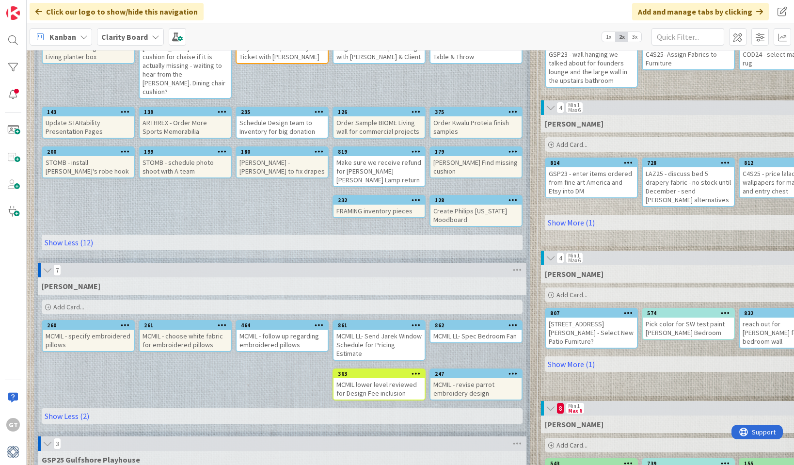
scroll to position [156, 0]
click at [63, 303] on span "Add Card..." at bounding box center [68, 307] width 31 height 9
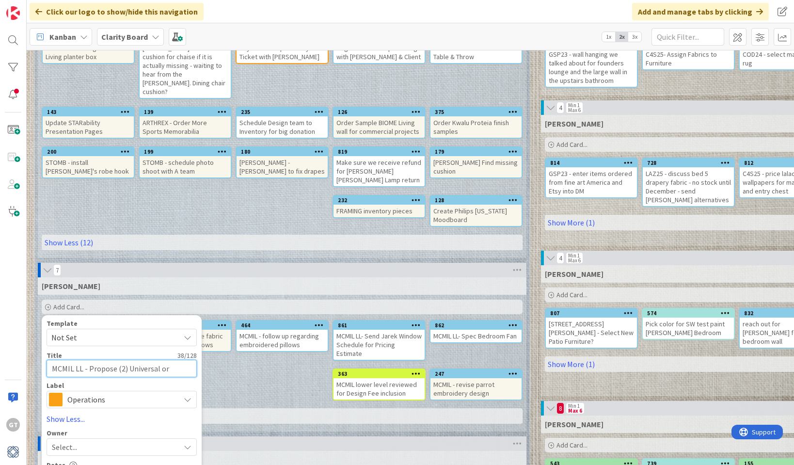
scroll to position [0, 0]
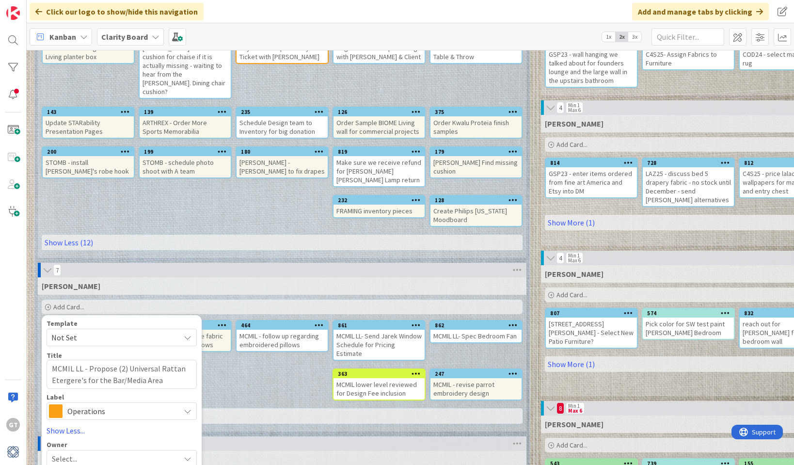
click at [143, 405] on span "Operations" at bounding box center [121, 412] width 108 height 14
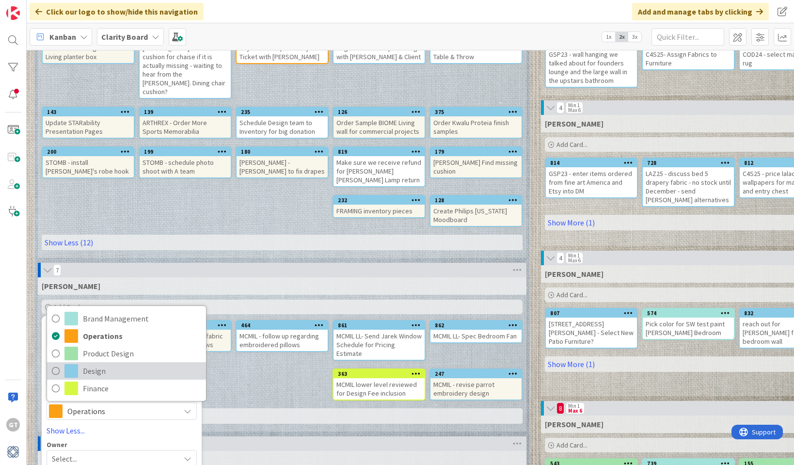
click at [77, 364] on span at bounding box center [72, 371] width 14 height 14
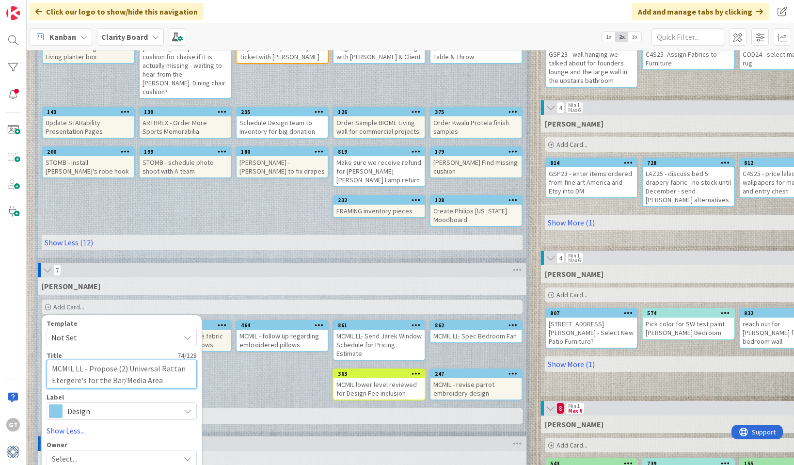
click at [62, 364] on textarea "MCMIL LL - Propose (2) Universal Rattan Etergere's for the Bar/Media Area" at bounding box center [122, 374] width 150 height 29
click at [135, 453] on div "Select..." at bounding box center [116, 459] width 128 height 12
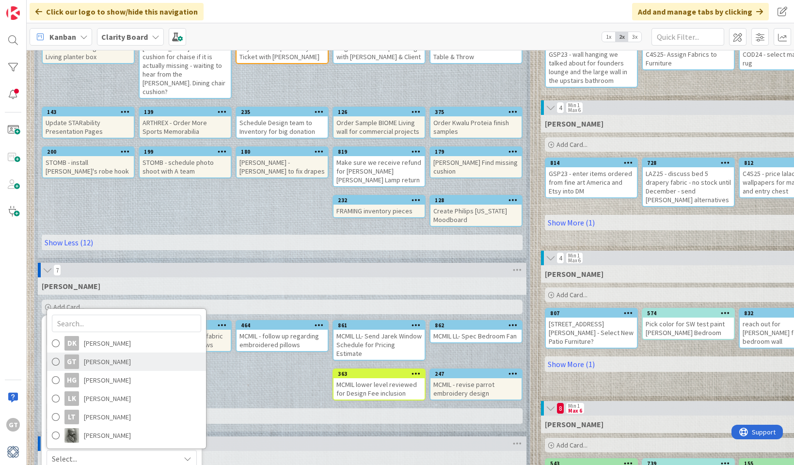
click at [108, 355] on span "[PERSON_NAME]" at bounding box center [107, 362] width 47 height 15
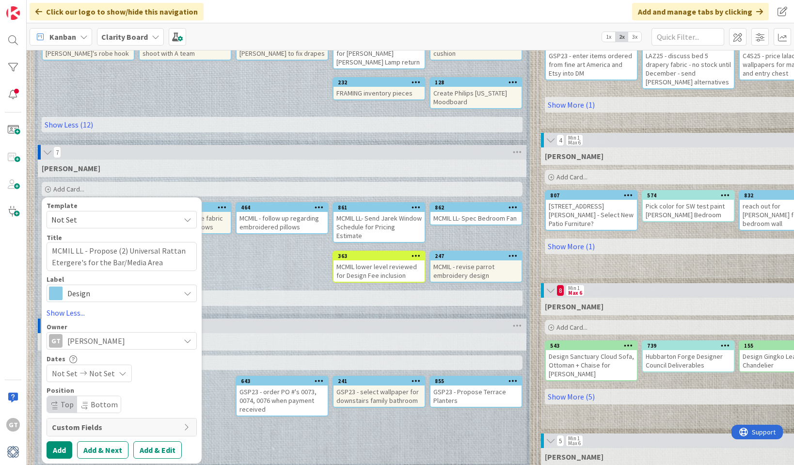
scroll to position [278, 0]
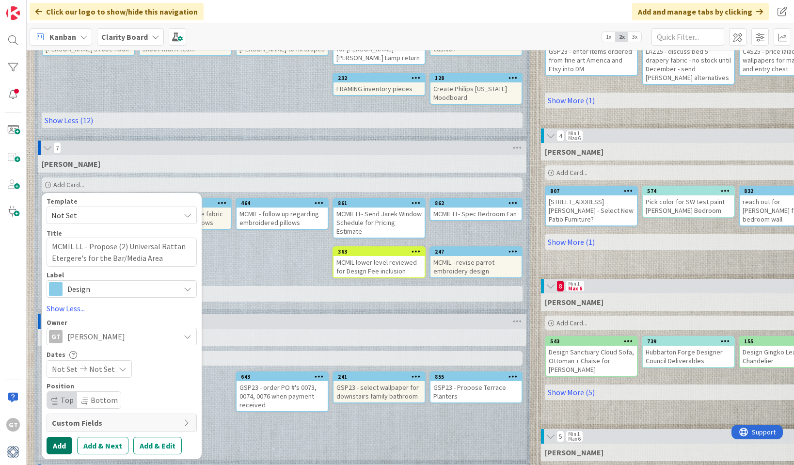
click at [62, 437] on button "Add" at bounding box center [60, 445] width 26 height 17
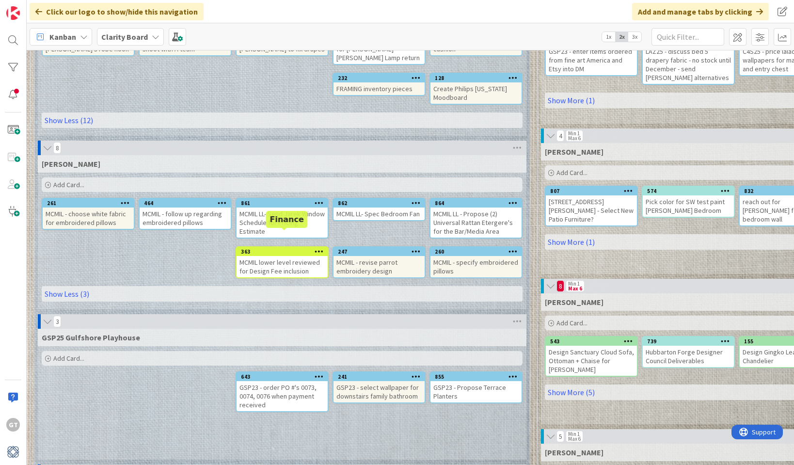
scroll to position [278, 5]
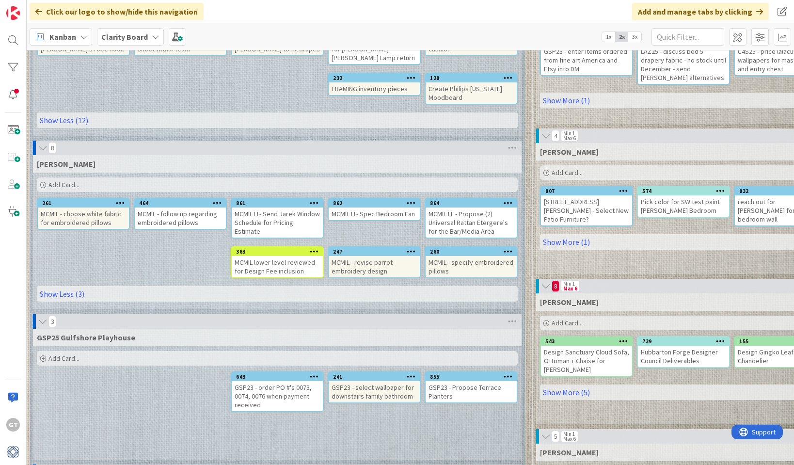
click at [65, 180] on span "Add Card..." at bounding box center [64, 184] width 31 height 9
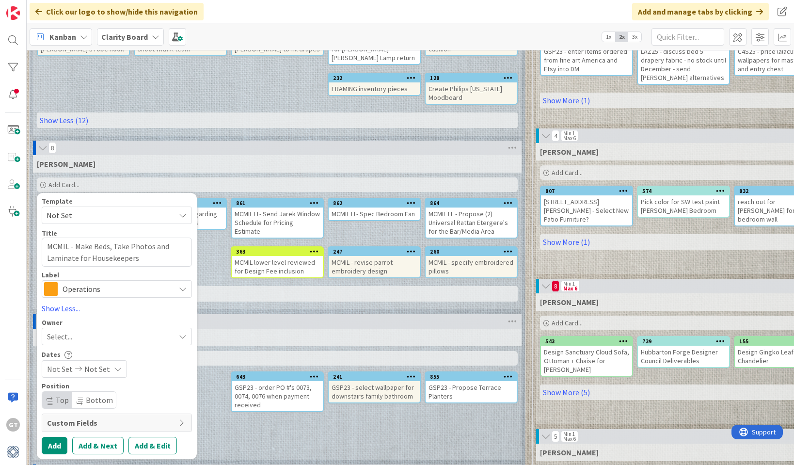
click at [88, 282] on span "Operations" at bounding box center [117, 289] width 108 height 14
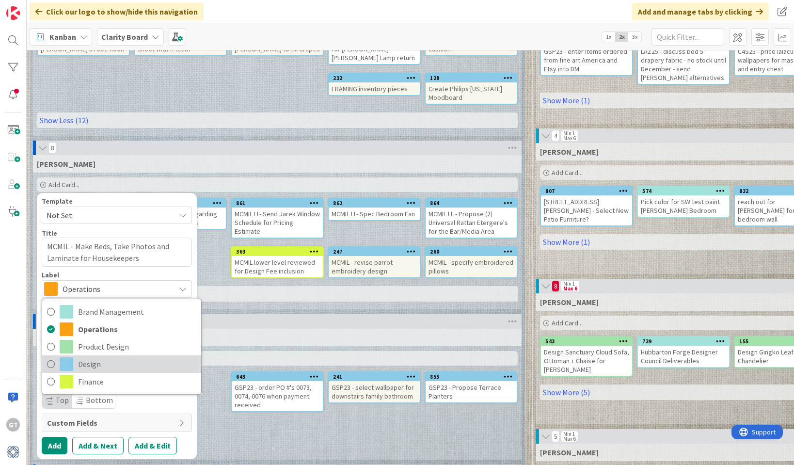
click at [91, 357] on span "Design" at bounding box center [137, 364] width 118 height 15
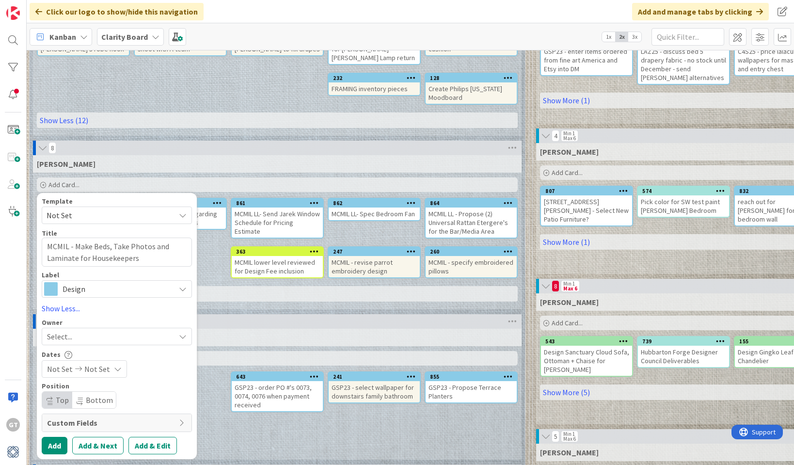
click at [83, 331] on div "Select..." at bounding box center [111, 337] width 128 height 12
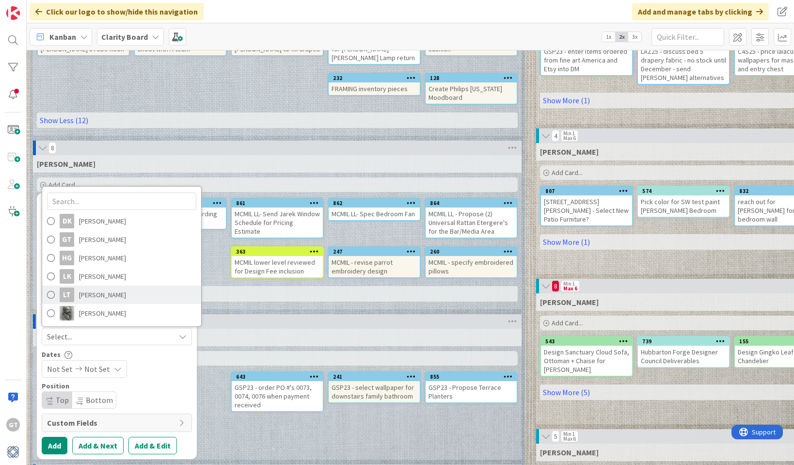
click at [103, 288] on span "[PERSON_NAME]" at bounding box center [102, 295] width 47 height 15
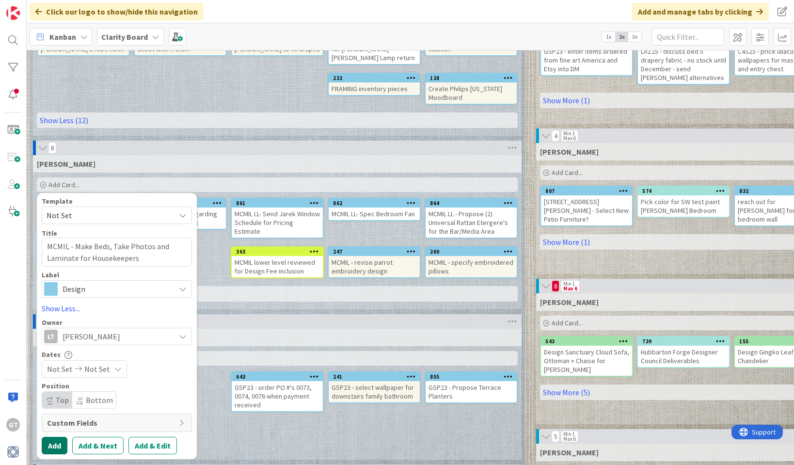
click at [62, 437] on button "Add" at bounding box center [55, 445] width 26 height 17
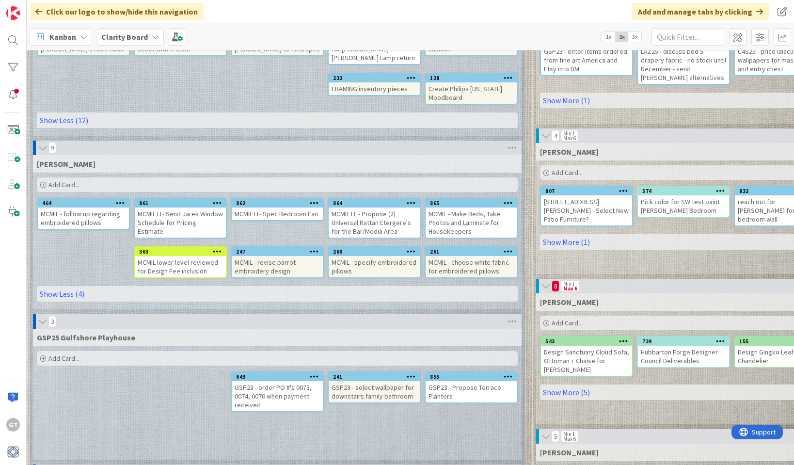
click at [59, 180] on span "Add Card..." at bounding box center [64, 184] width 31 height 9
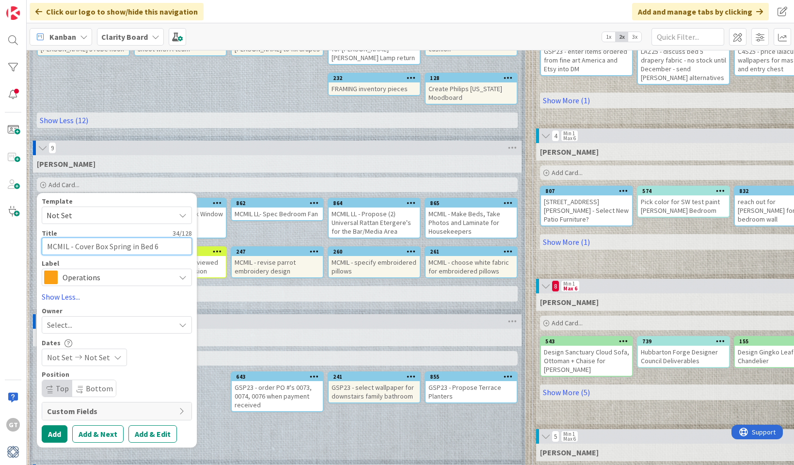
click at [76, 238] on textarea "MCMIL - Cover Box Spring in Bed 6" at bounding box center [117, 246] width 150 height 17
click at [82, 271] on span "Operations" at bounding box center [117, 278] width 108 height 14
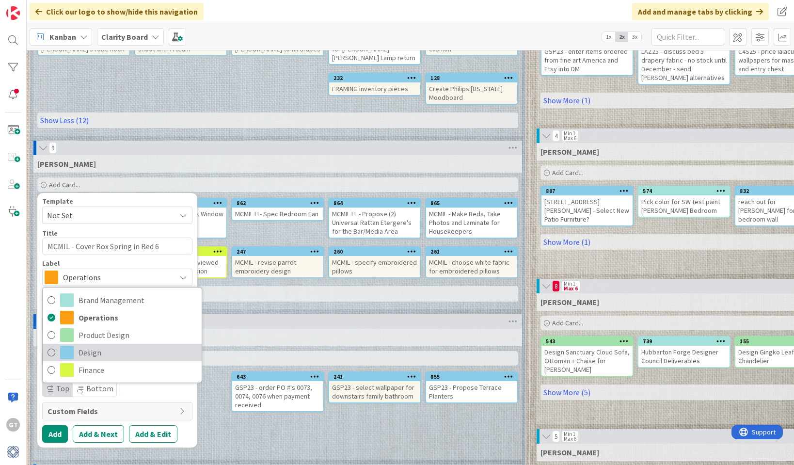
click at [98, 345] on span "Design" at bounding box center [138, 352] width 118 height 15
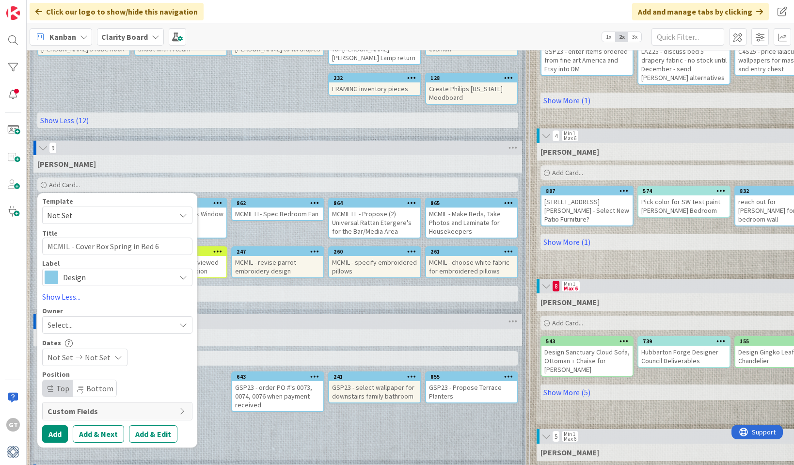
click at [78, 316] on div "Select..." at bounding box center [117, 324] width 150 height 17
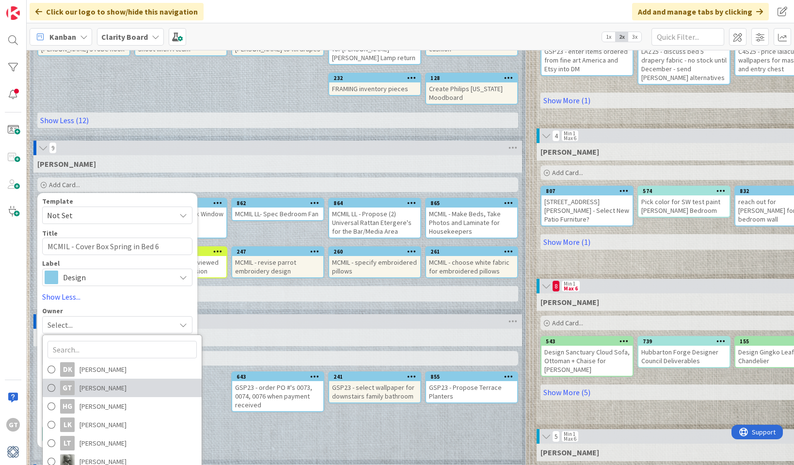
click at [103, 381] on span "[PERSON_NAME]" at bounding box center [103, 388] width 47 height 15
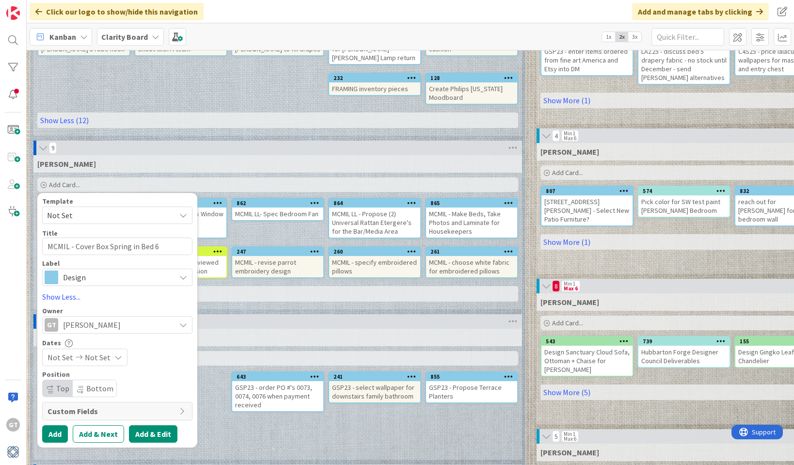
click at [141, 425] on button "Add & Edit" at bounding box center [153, 433] width 49 height 17
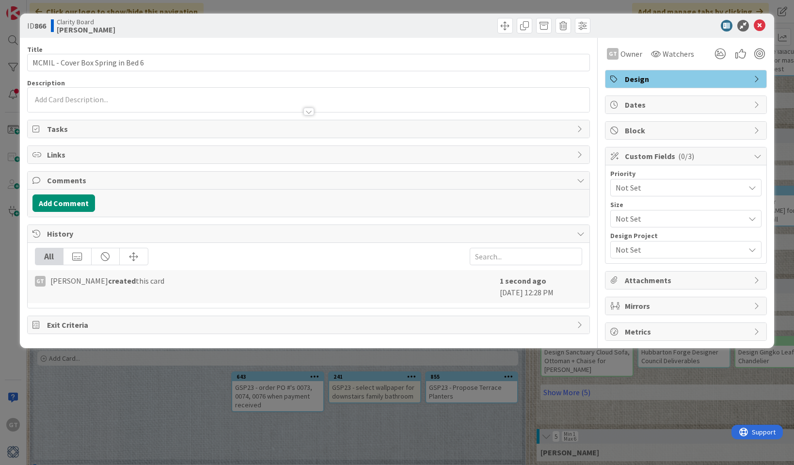
click at [56, 134] on span "Tasks" at bounding box center [309, 129] width 525 height 12
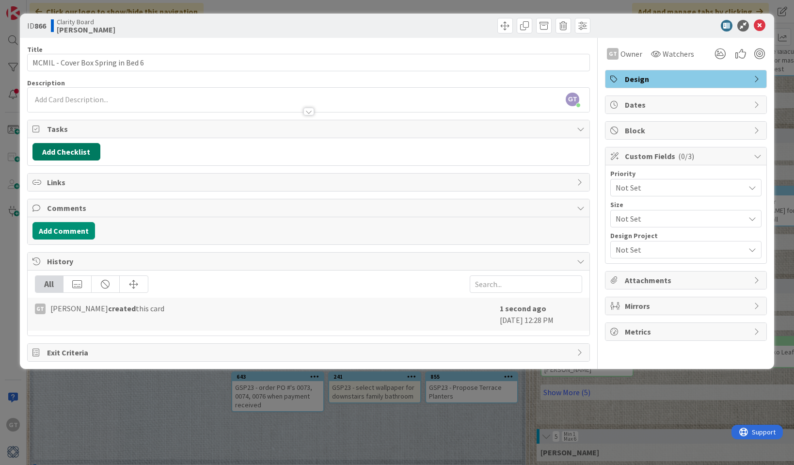
click at [86, 153] on button "Add Checklist" at bounding box center [66, 151] width 68 height 17
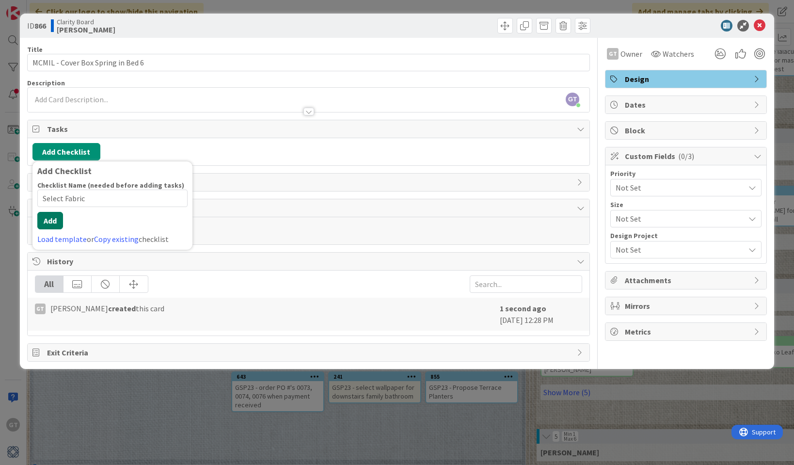
click at [52, 227] on button "Add" at bounding box center [50, 220] width 26 height 17
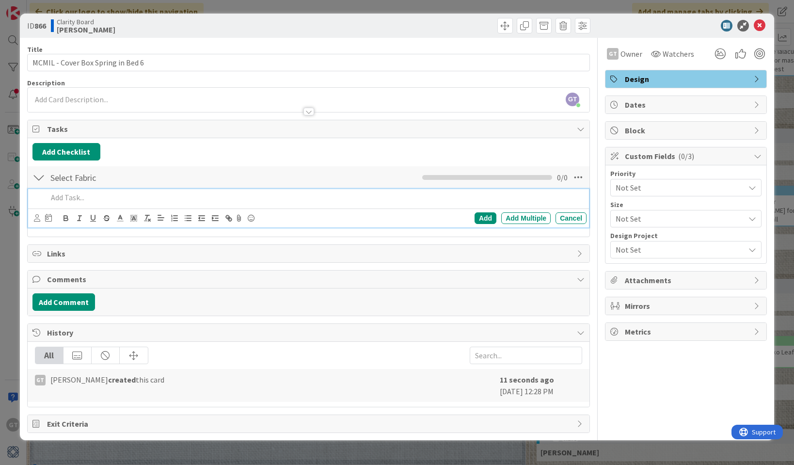
click at [486, 220] on div "Add" at bounding box center [486, 218] width 22 height 12
click at [124, 200] on p at bounding box center [315, 197] width 535 height 11
click at [490, 217] on div "Add" at bounding box center [486, 218] width 22 height 12
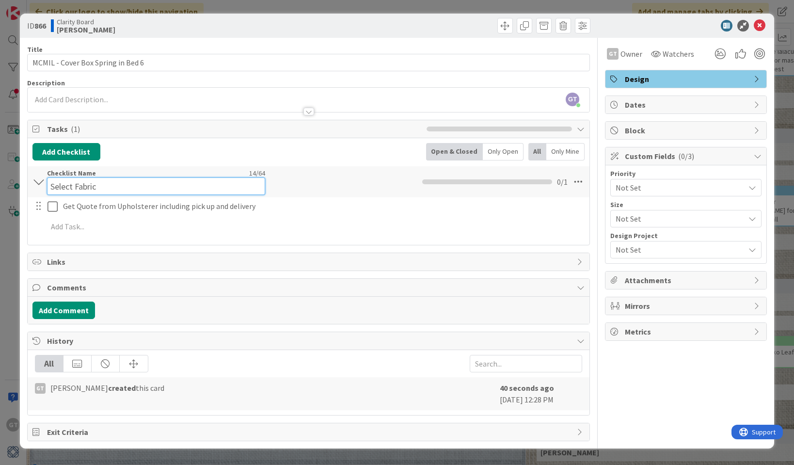
click at [65, 176] on div "Checklist Name 14 / 64 Select Fabric" at bounding box center [156, 182] width 218 height 26
drag, startPoint x: 106, startPoint y: 187, endPoint x: 42, endPoint y: 185, distance: 64.1
click at [42, 185] on div "Select Fabric Checklist Name 14 / 64 Select Fabric 0 / 1" at bounding box center [309, 181] width 562 height 31
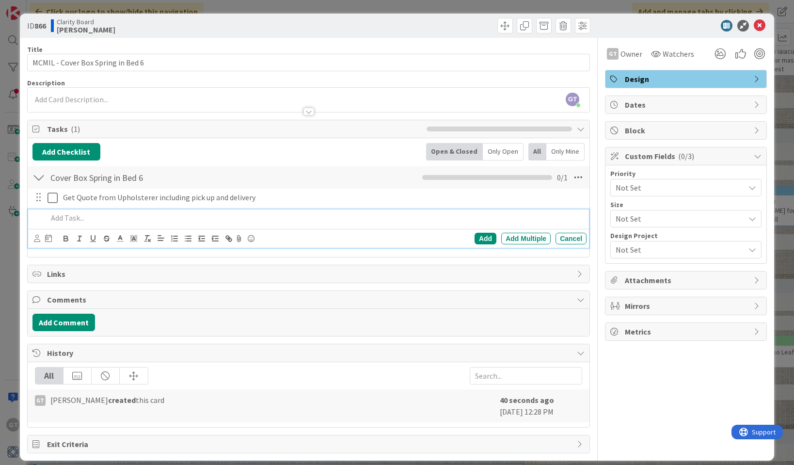
click at [139, 221] on p at bounding box center [315, 217] width 535 height 11
click at [68, 218] on p at bounding box center [315, 217] width 535 height 11
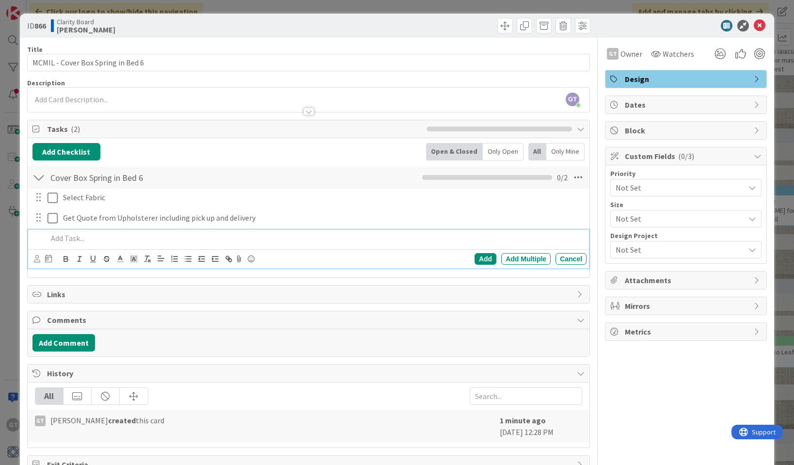
click at [58, 239] on p at bounding box center [315, 238] width 535 height 11
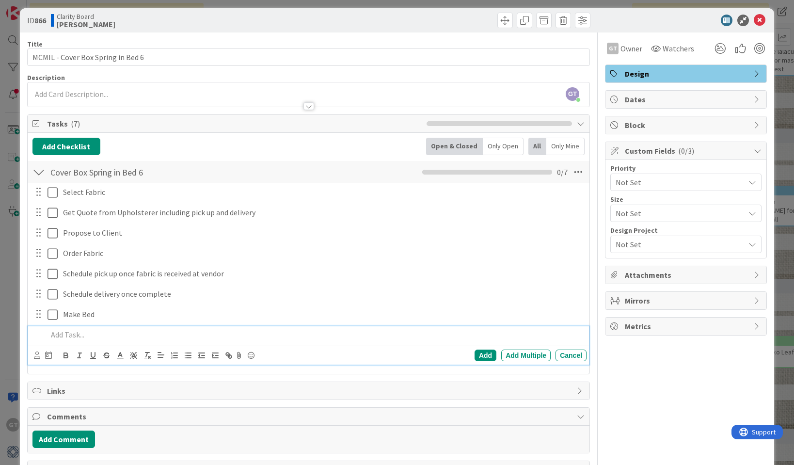
scroll to position [7, 0]
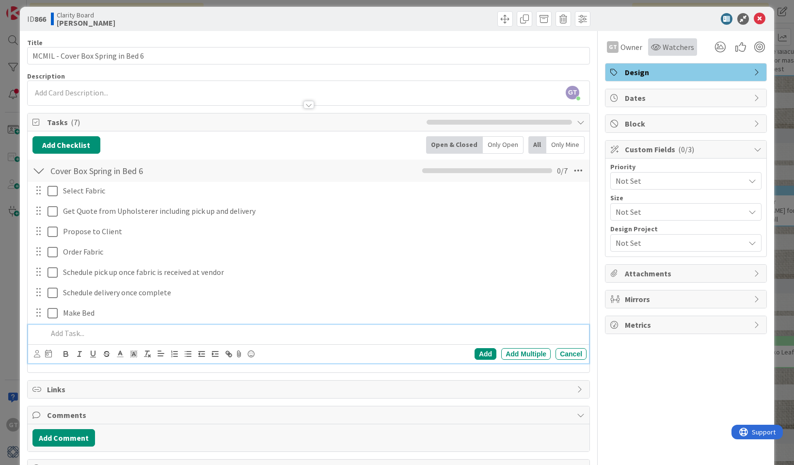
click at [680, 51] on span "Watchers" at bounding box center [679, 47] width 32 height 12
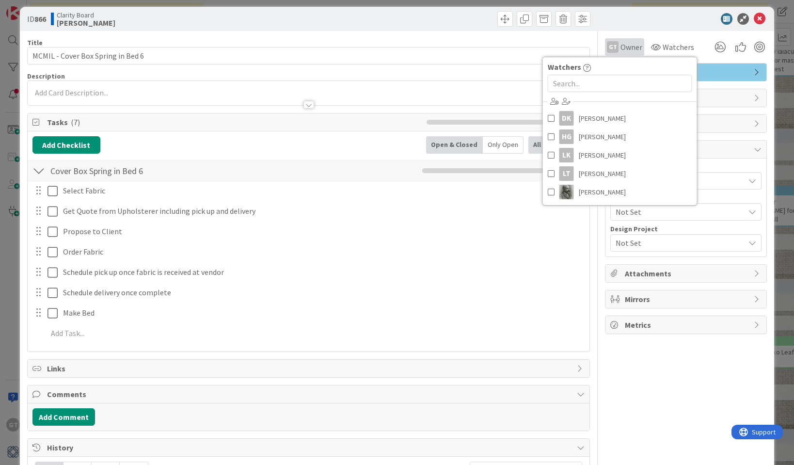
click at [627, 47] on span "Owner" at bounding box center [632, 47] width 22 height 12
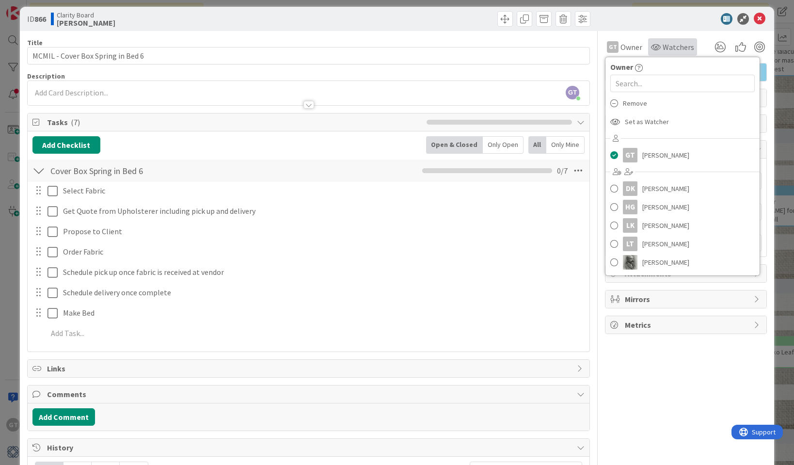
click at [681, 44] on span "Watchers" at bounding box center [679, 47] width 32 height 12
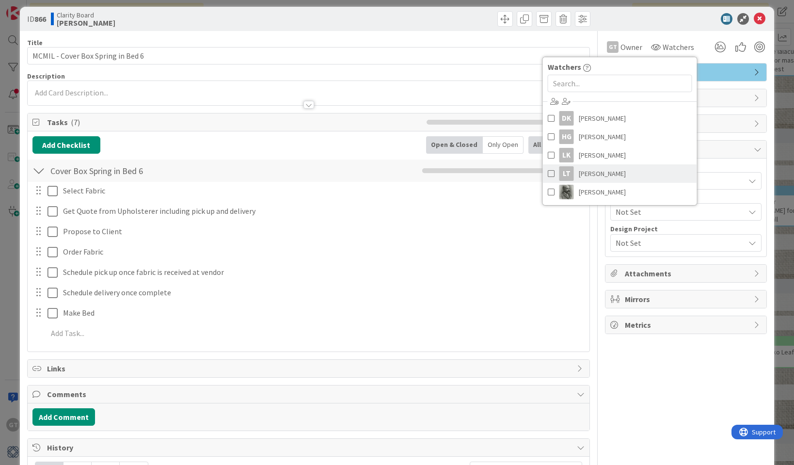
click at [628, 167] on link "LT [PERSON_NAME]" at bounding box center [620, 173] width 154 height 18
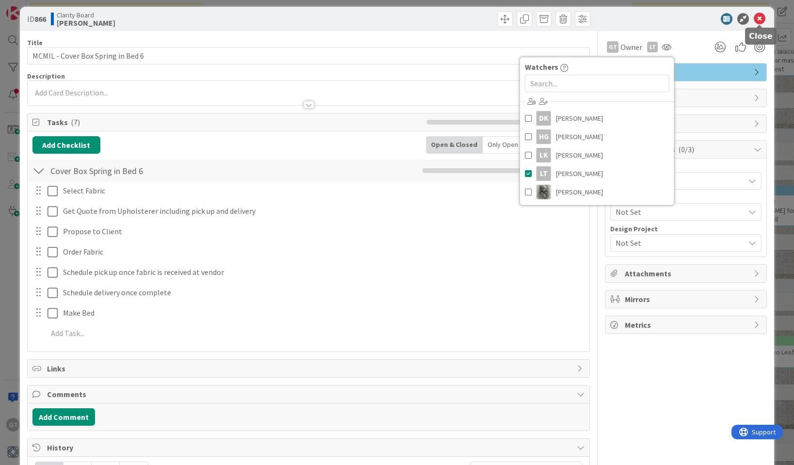
click at [762, 19] on icon at bounding box center [760, 19] width 12 height 12
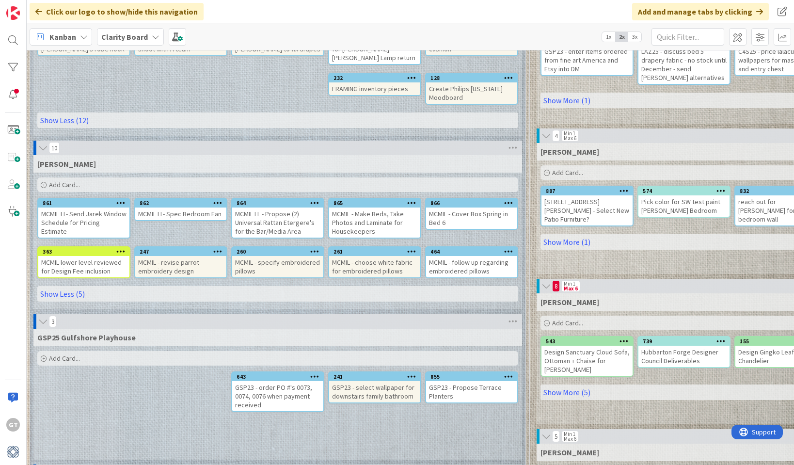
click at [389, 208] on div "MCMIL - Make Beds, Take Photos and Laminate for Housekeepers" at bounding box center [374, 223] width 91 height 30
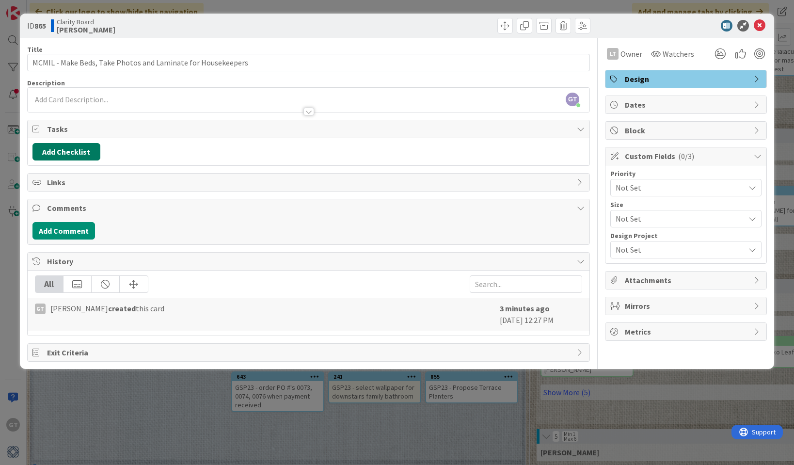
click at [65, 150] on button "Add Checklist" at bounding box center [66, 151] width 68 height 17
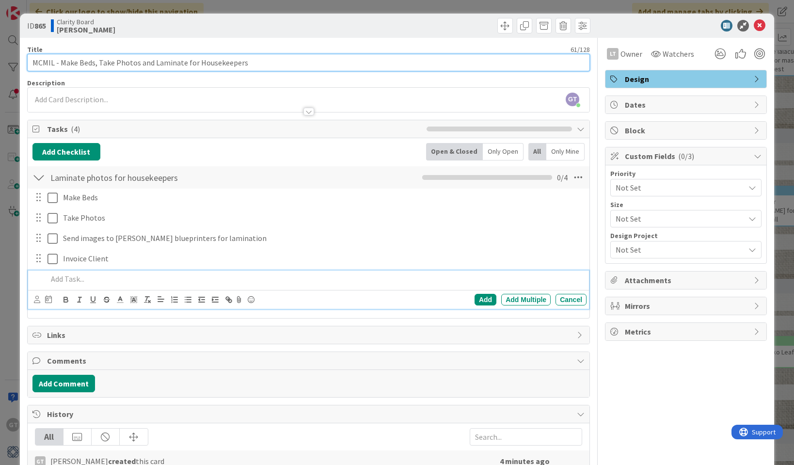
click at [270, 71] on input "MCMIL - Make Beds, Take Photos and Laminate for Housekeepers" at bounding box center [308, 62] width 563 height 17
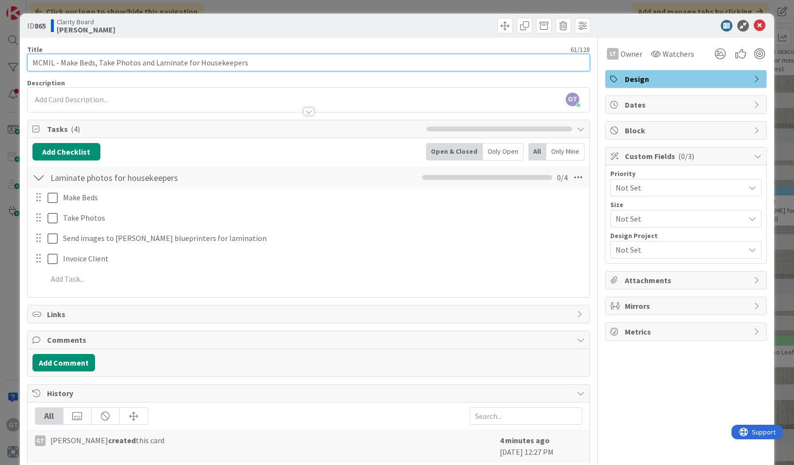
drag, startPoint x: 244, startPoint y: 64, endPoint x: 59, endPoint y: 61, distance: 184.8
click at [59, 61] on input "MCMIL - Make Beds, Take Photos and Laminate for Housekeepers" at bounding box center [308, 62] width 563 height 17
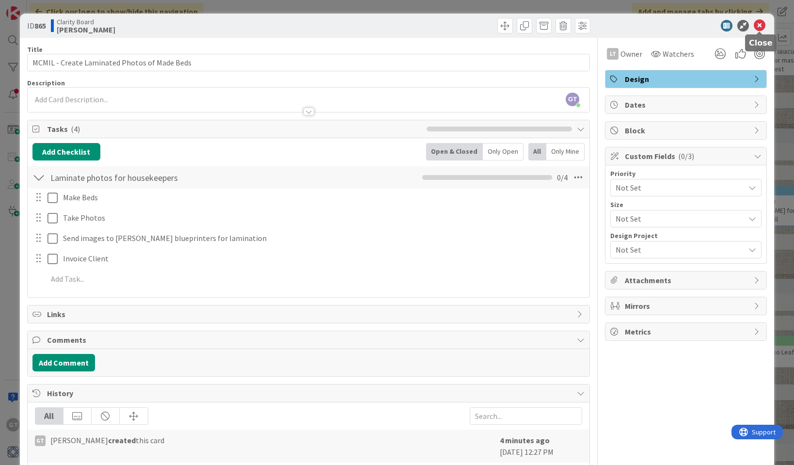
click at [764, 21] on icon at bounding box center [760, 26] width 12 height 12
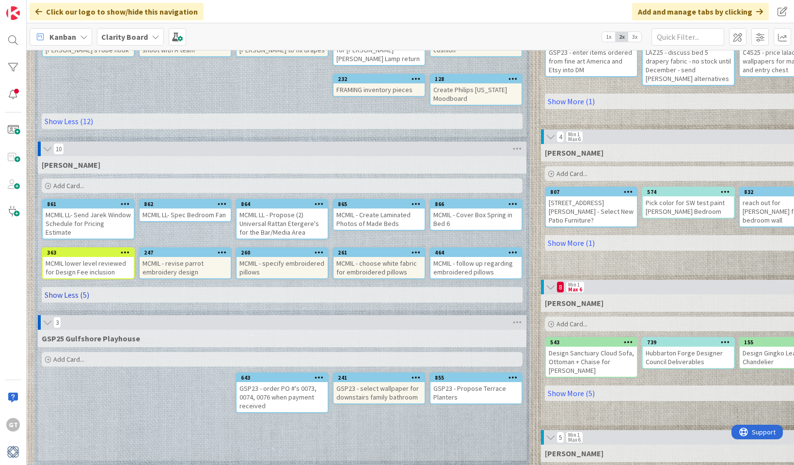
scroll to position [276, 0]
click at [76, 288] on link "Show Less (5)" at bounding box center [282, 296] width 481 height 16
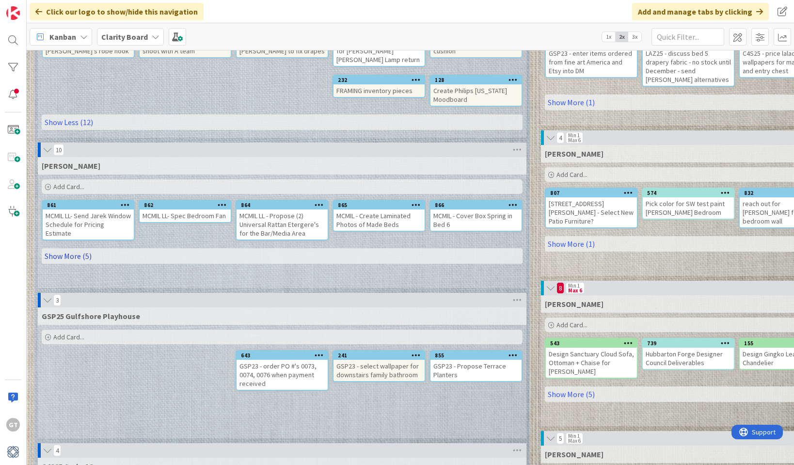
click at [80, 248] on link "Show More (5)" at bounding box center [282, 256] width 481 height 16
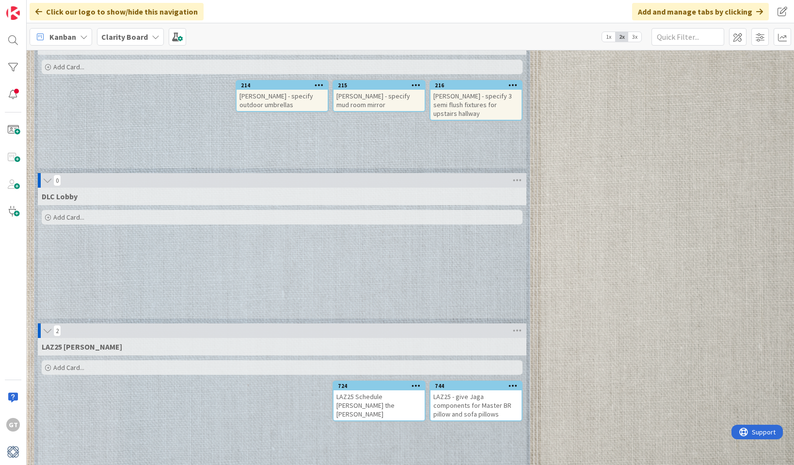
scroll to position [1025, 0]
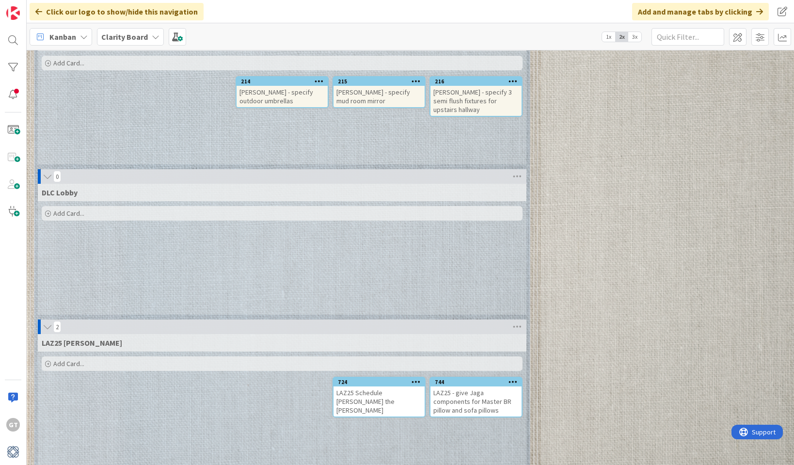
click at [64, 209] on span "Add Card..." at bounding box center [68, 213] width 31 height 9
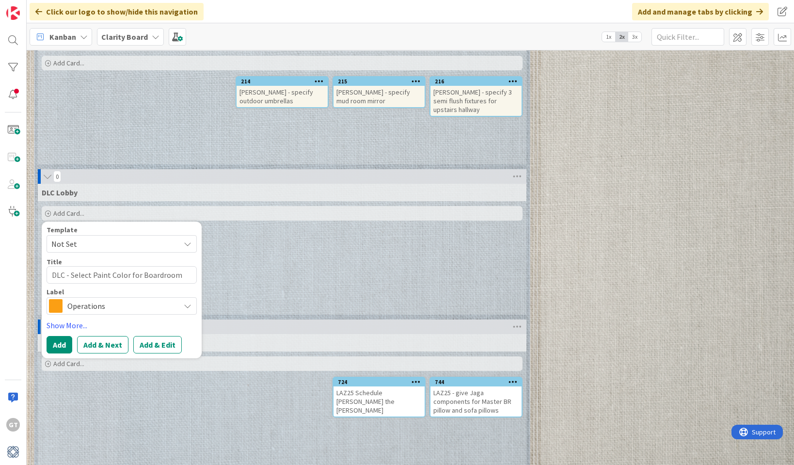
click at [111, 299] on span "Operations" at bounding box center [121, 306] width 108 height 14
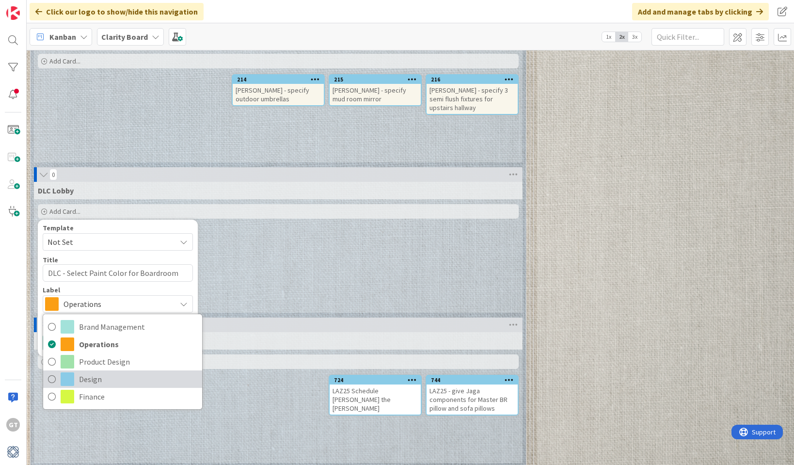
click at [97, 372] on span "Design" at bounding box center [138, 379] width 118 height 15
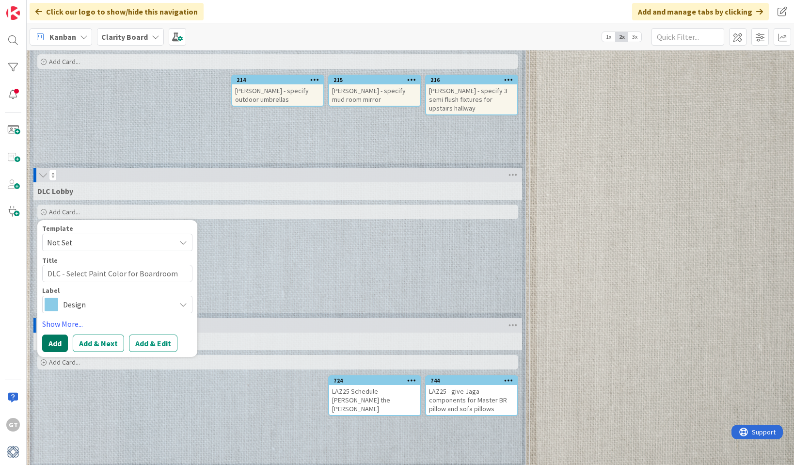
click at [56, 335] on button "Add" at bounding box center [55, 343] width 26 height 17
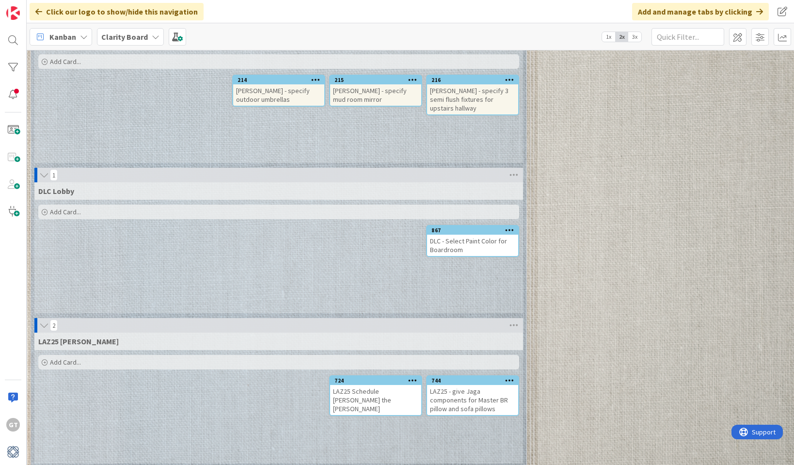
scroll to position [1026, 4]
click at [54, 208] on span "Add Card..." at bounding box center [64, 212] width 31 height 9
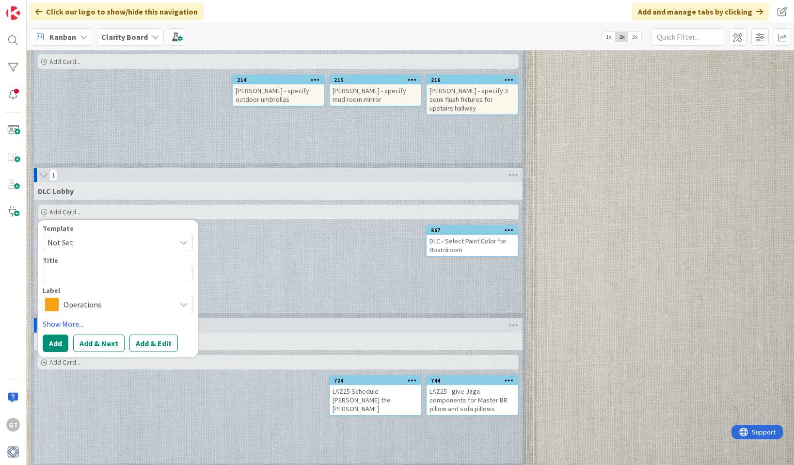
click at [133, 236] on span "Not Set" at bounding box center [108, 242] width 121 height 13
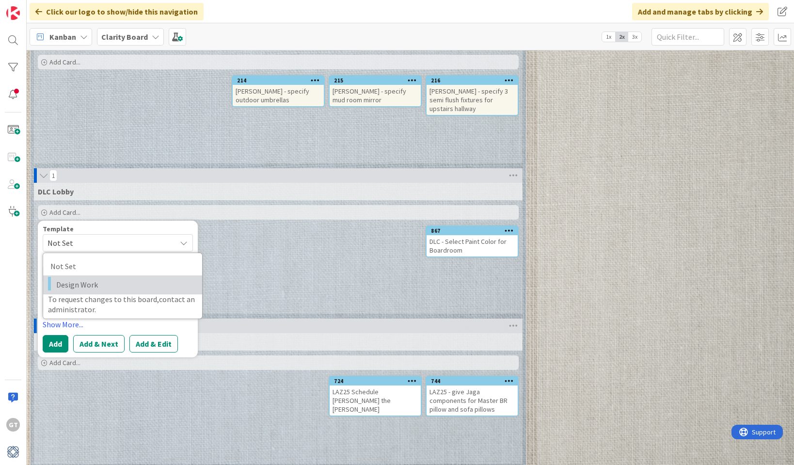
click at [128, 278] on span "Design Work" at bounding box center [125, 284] width 139 height 13
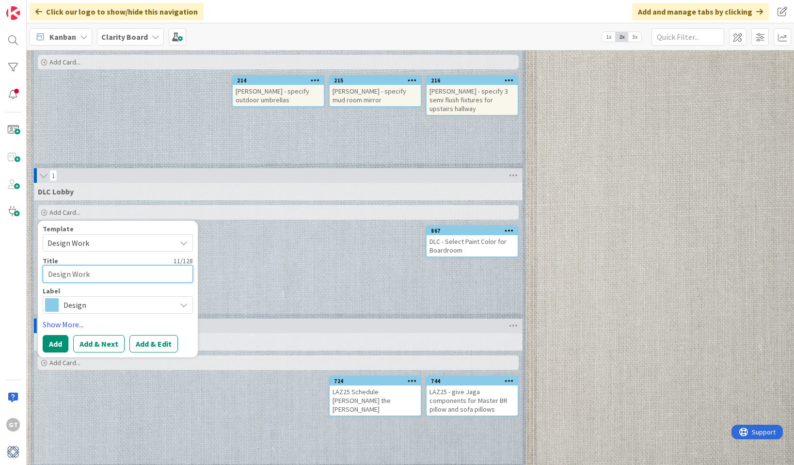
click at [129, 265] on textarea "Design Work" at bounding box center [118, 273] width 150 height 17
click at [178, 234] on span "Design Work" at bounding box center [118, 242] width 150 height 17
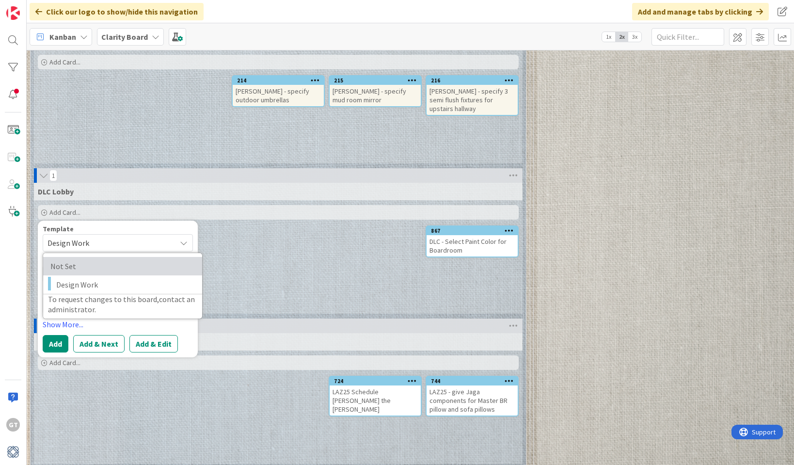
click at [120, 260] on span "Not Set" at bounding box center [120, 266] width 140 height 13
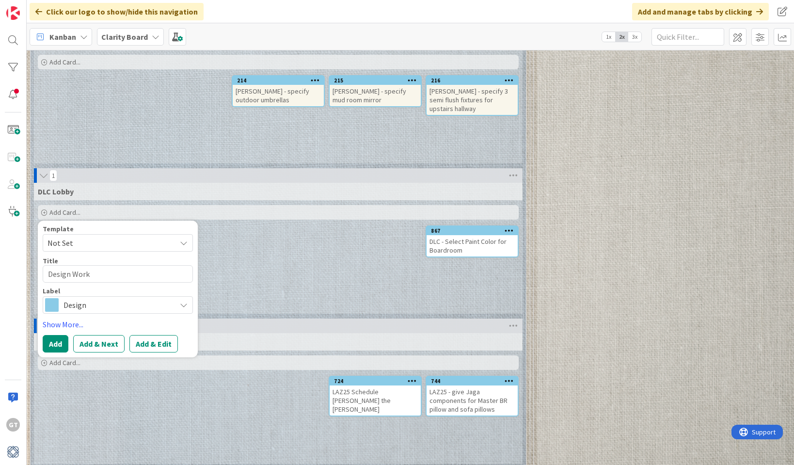
click at [103, 257] on div "Title 11 / 128" at bounding box center [118, 261] width 150 height 9
click at [108, 265] on textarea "Design Work" at bounding box center [118, 273] width 150 height 17
drag, startPoint x: 112, startPoint y: 259, endPoint x: 44, endPoint y: 250, distance: 68.0
click at [44, 265] on textarea "Design Work" at bounding box center [118, 273] width 150 height 17
click at [64, 335] on button "Add" at bounding box center [56, 343] width 26 height 17
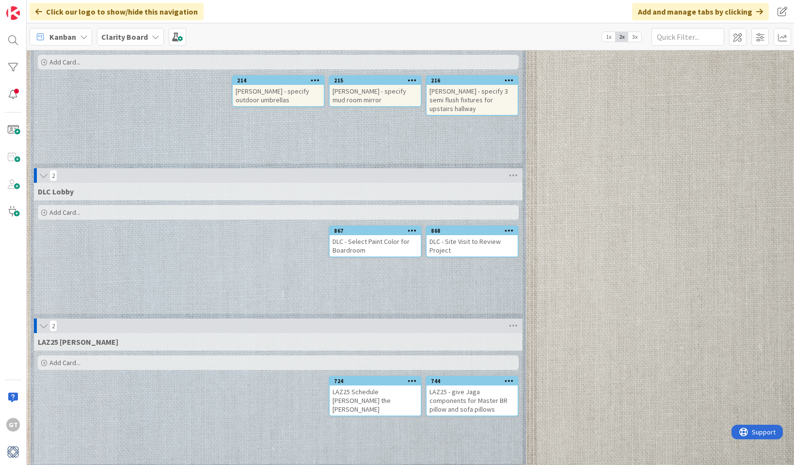
click at [380, 235] on div "DLC - Select Paint Color for Boardroom" at bounding box center [375, 245] width 91 height 21
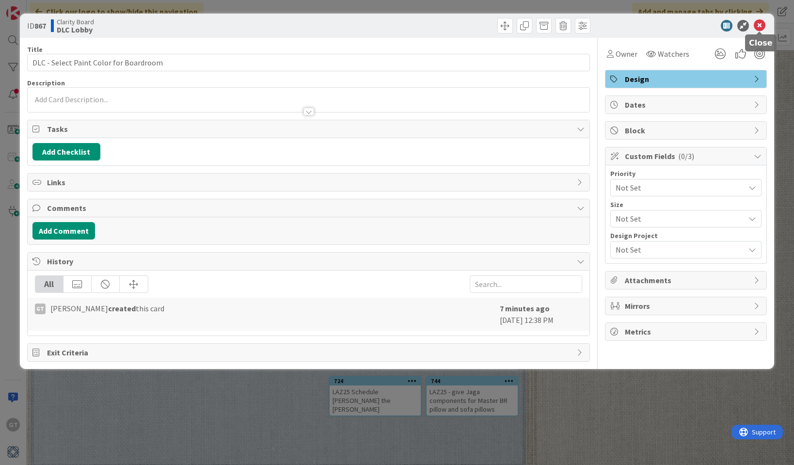
click at [759, 23] on icon at bounding box center [760, 26] width 12 height 12
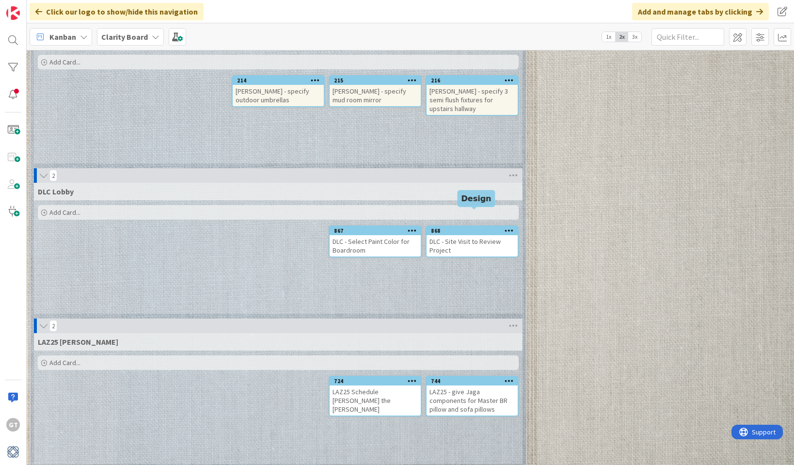
click at [490, 227] on div "868" at bounding box center [474, 230] width 87 height 7
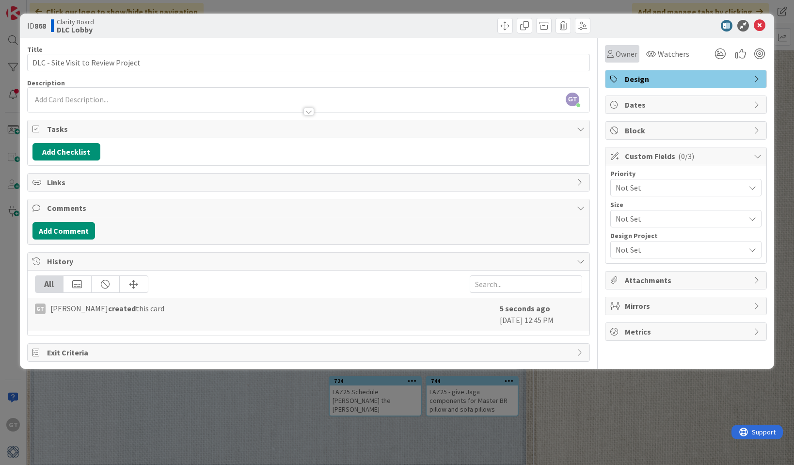
click at [632, 57] on span "Owner" at bounding box center [627, 54] width 22 height 12
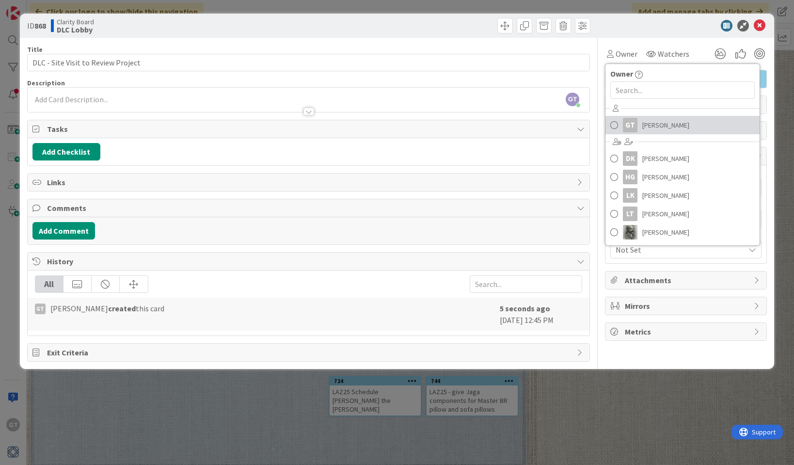
click at [664, 125] on span "[PERSON_NAME]" at bounding box center [666, 125] width 47 height 15
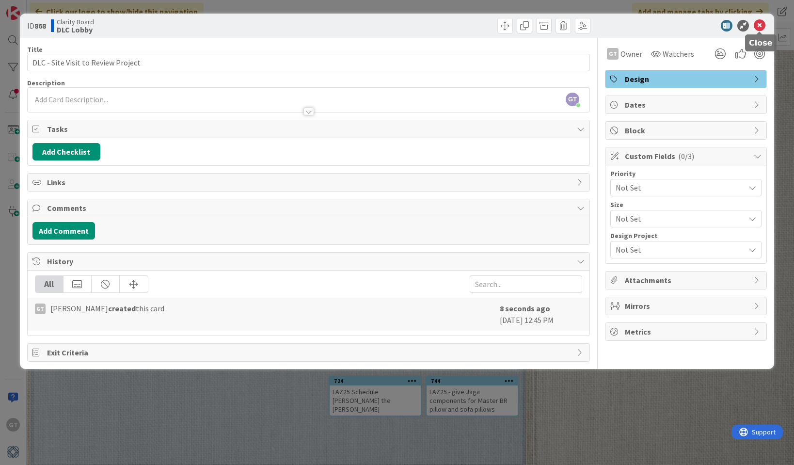
click at [760, 25] on icon at bounding box center [760, 26] width 12 height 12
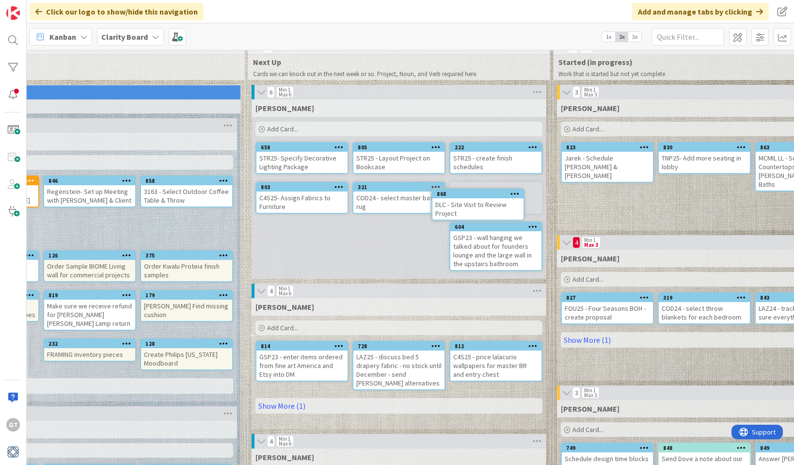
scroll to position [10, 290]
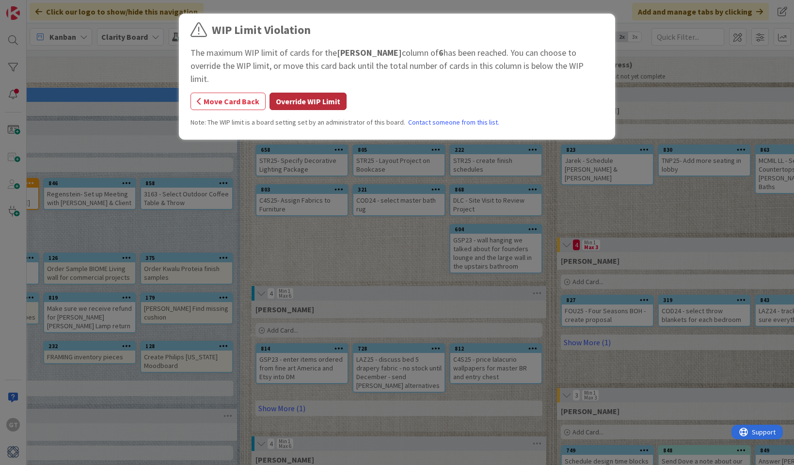
click at [300, 94] on button "Override WIP Limit" at bounding box center [308, 101] width 77 height 17
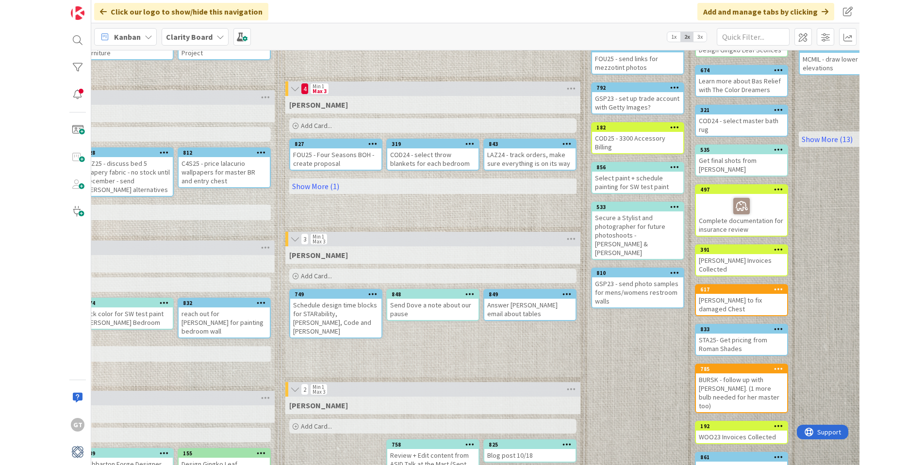
scroll to position [168, 626]
